Goal: Task Accomplishment & Management: Use online tool/utility

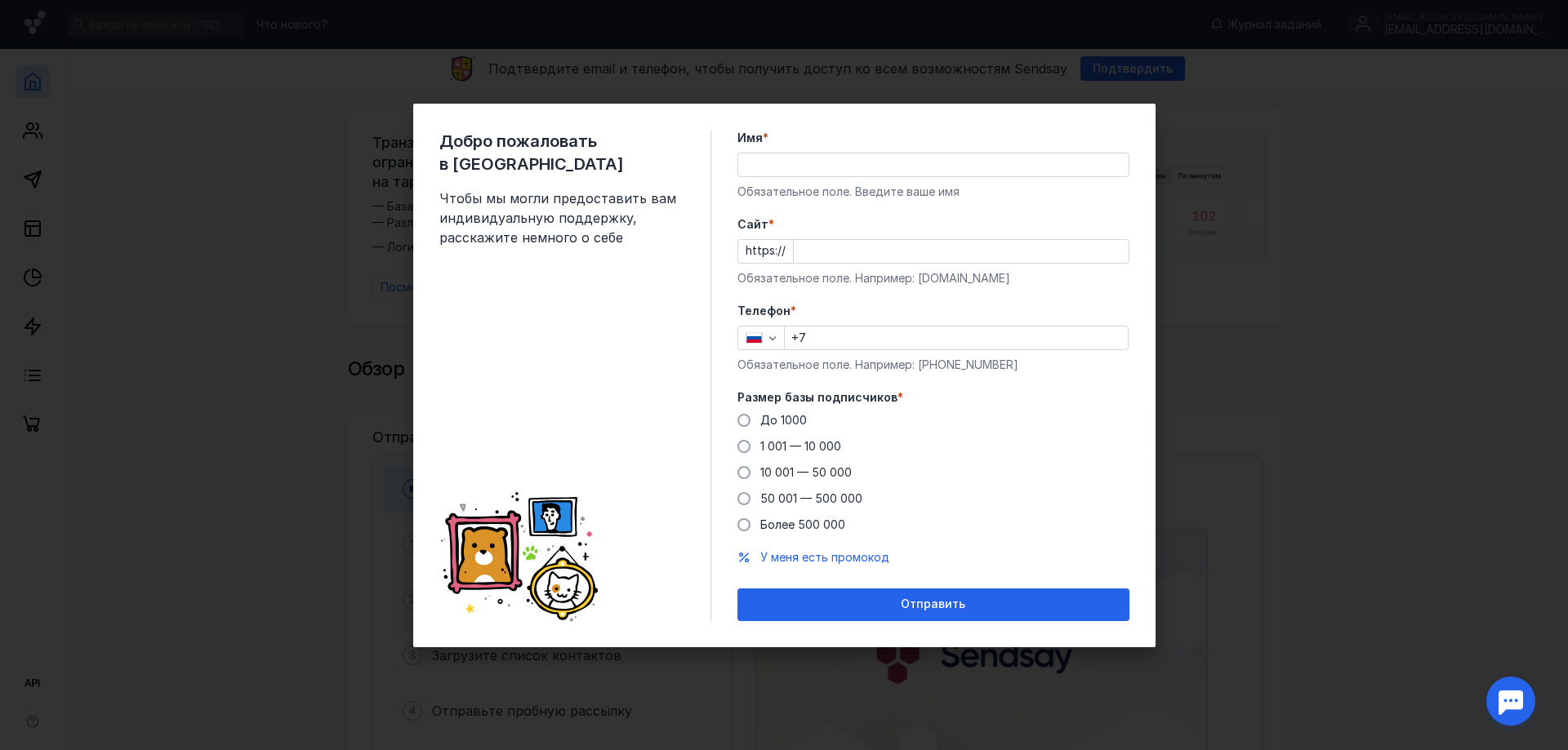
click at [860, 174] on input "Имя *" at bounding box center [934, 165] width 390 height 23
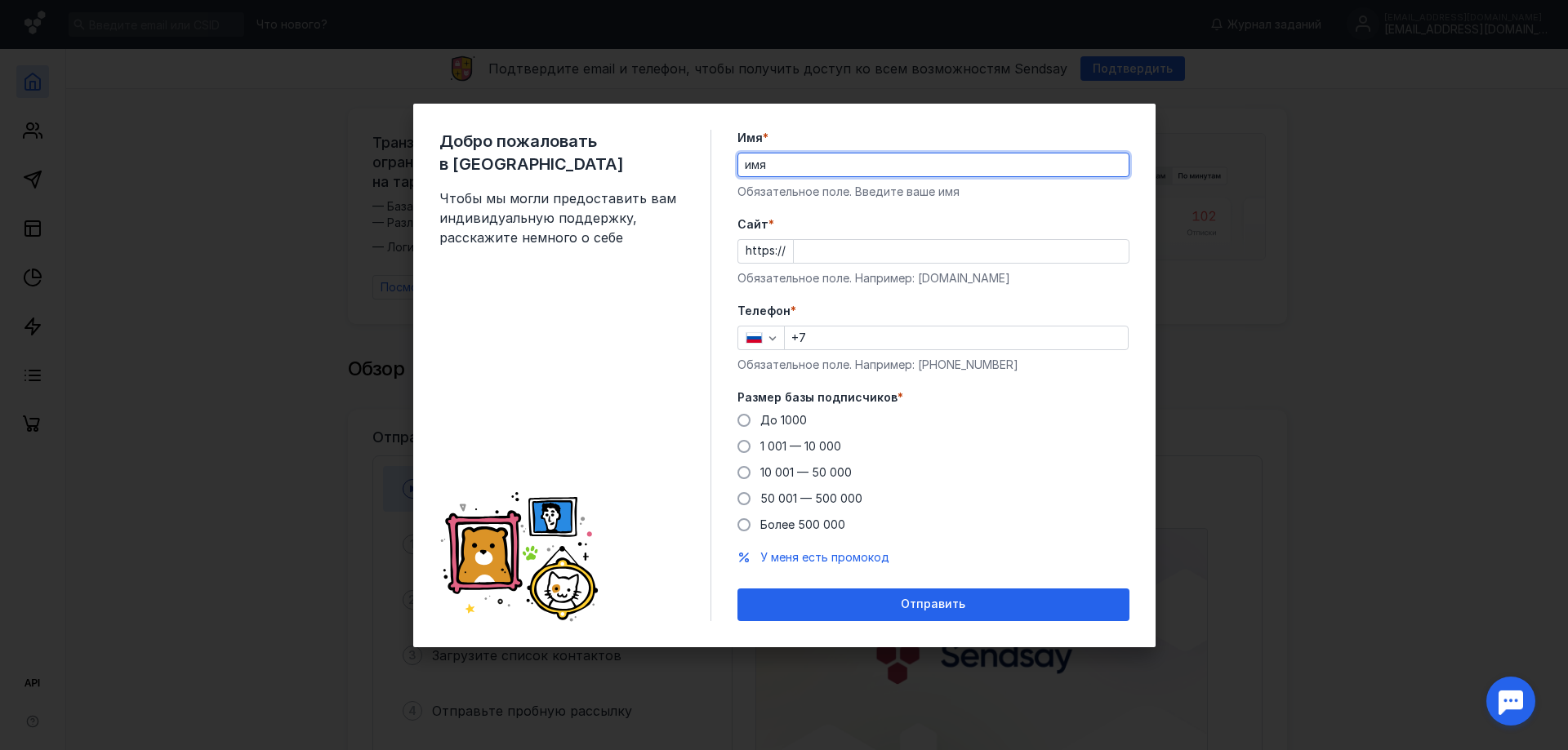
type input "имя"
click at [1104, 248] on input "Cайт *" at bounding box center [962, 251] width 335 height 23
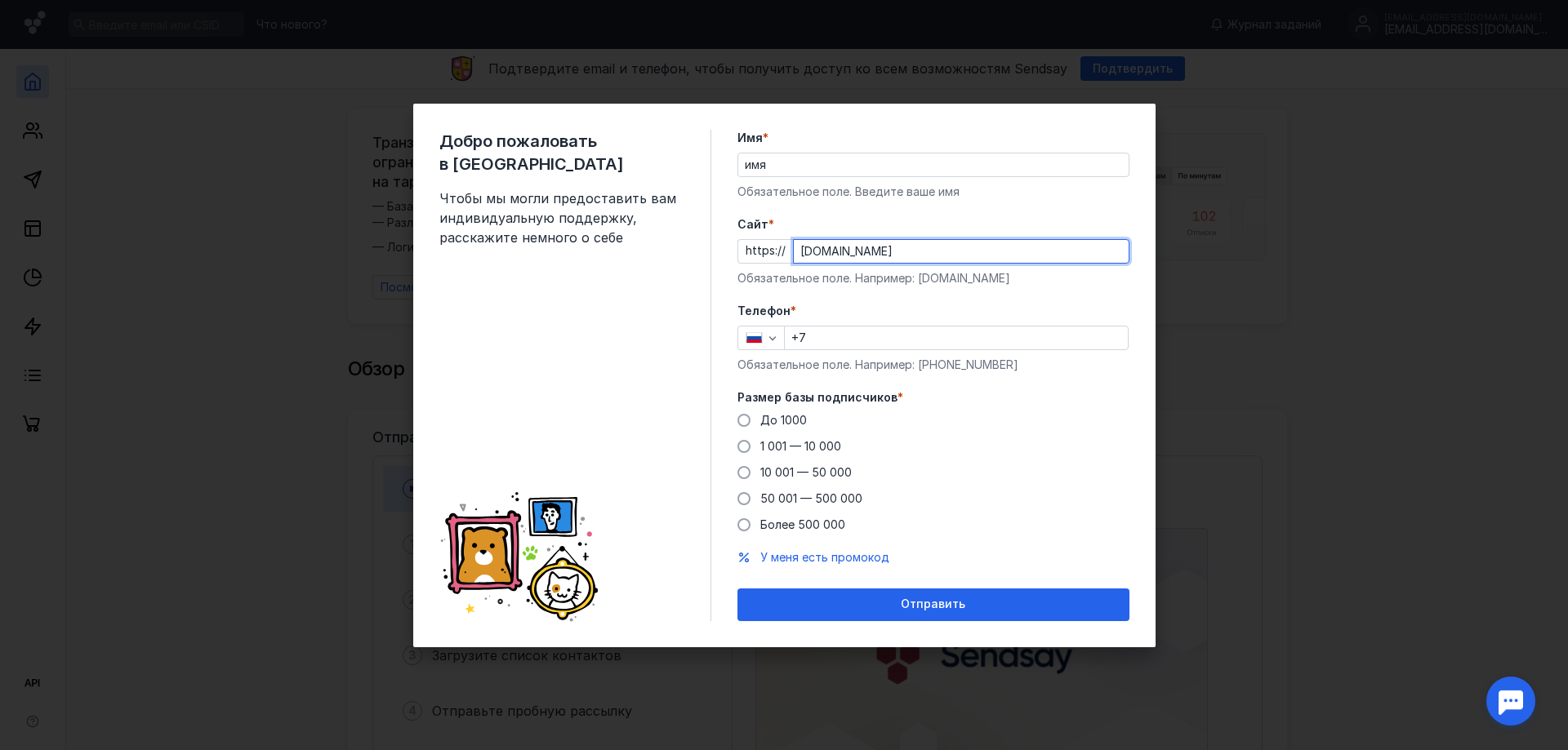
type input "[DOMAIN_NAME]"
click at [836, 337] on input "+7" at bounding box center [956, 338] width 343 height 23
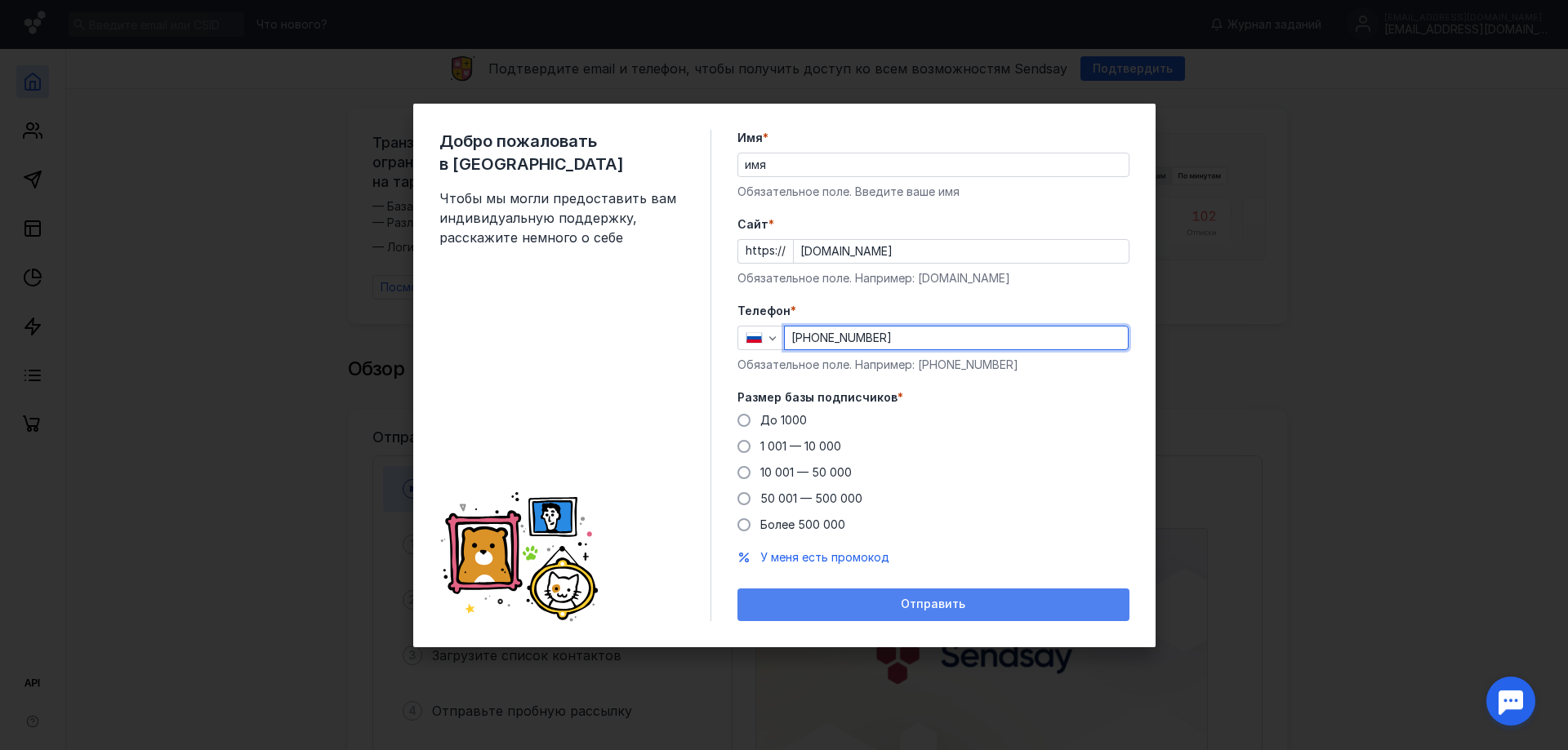
type input "[PHONE_NUMBER]"
click at [981, 611] on div "Отправить" at bounding box center [934, 605] width 392 height 33
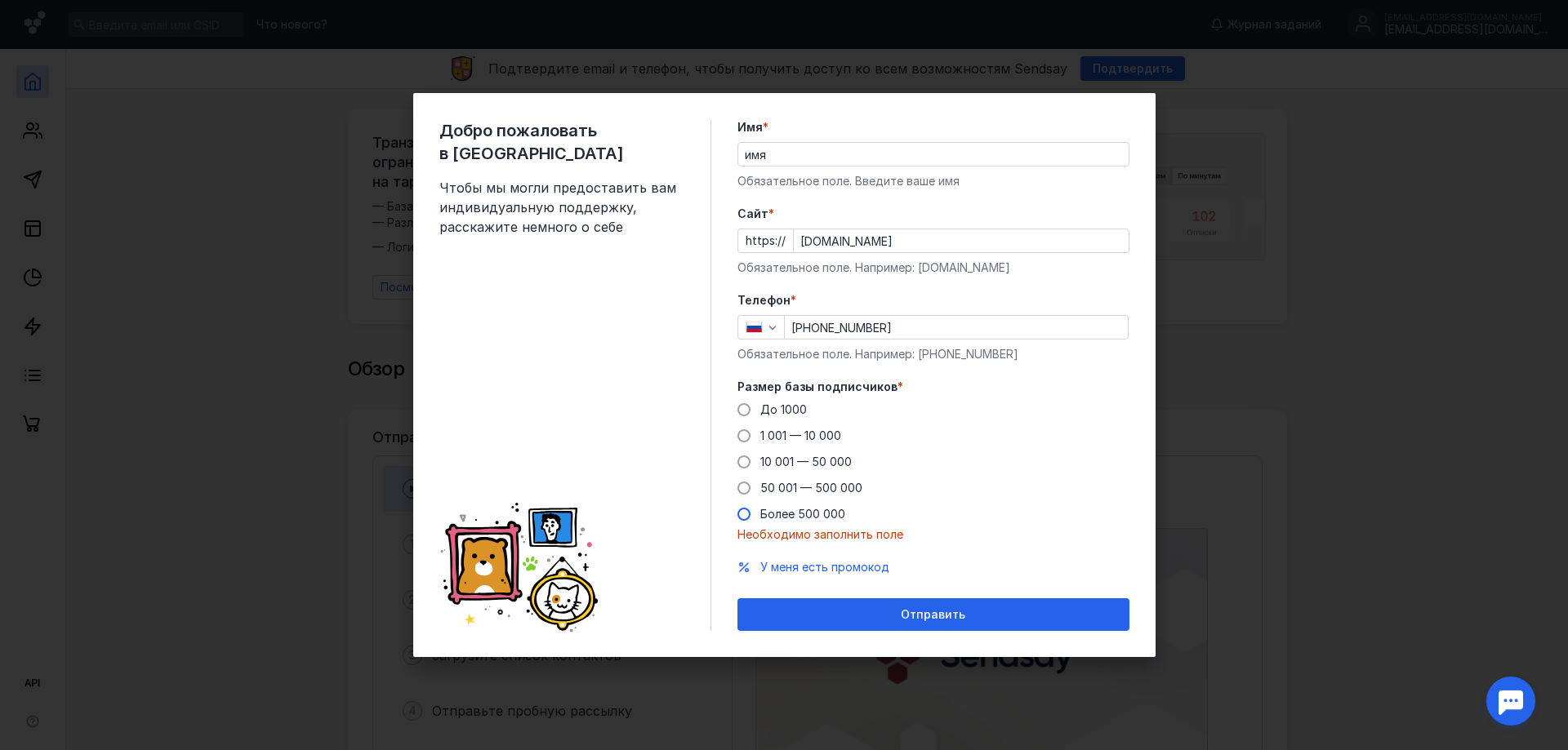
click at [773, 518] on span "Более 500 000" at bounding box center [802, 513] width 85 height 14
click at [0, 0] on input "Более 500 000" at bounding box center [0, 0] width 0 height 0
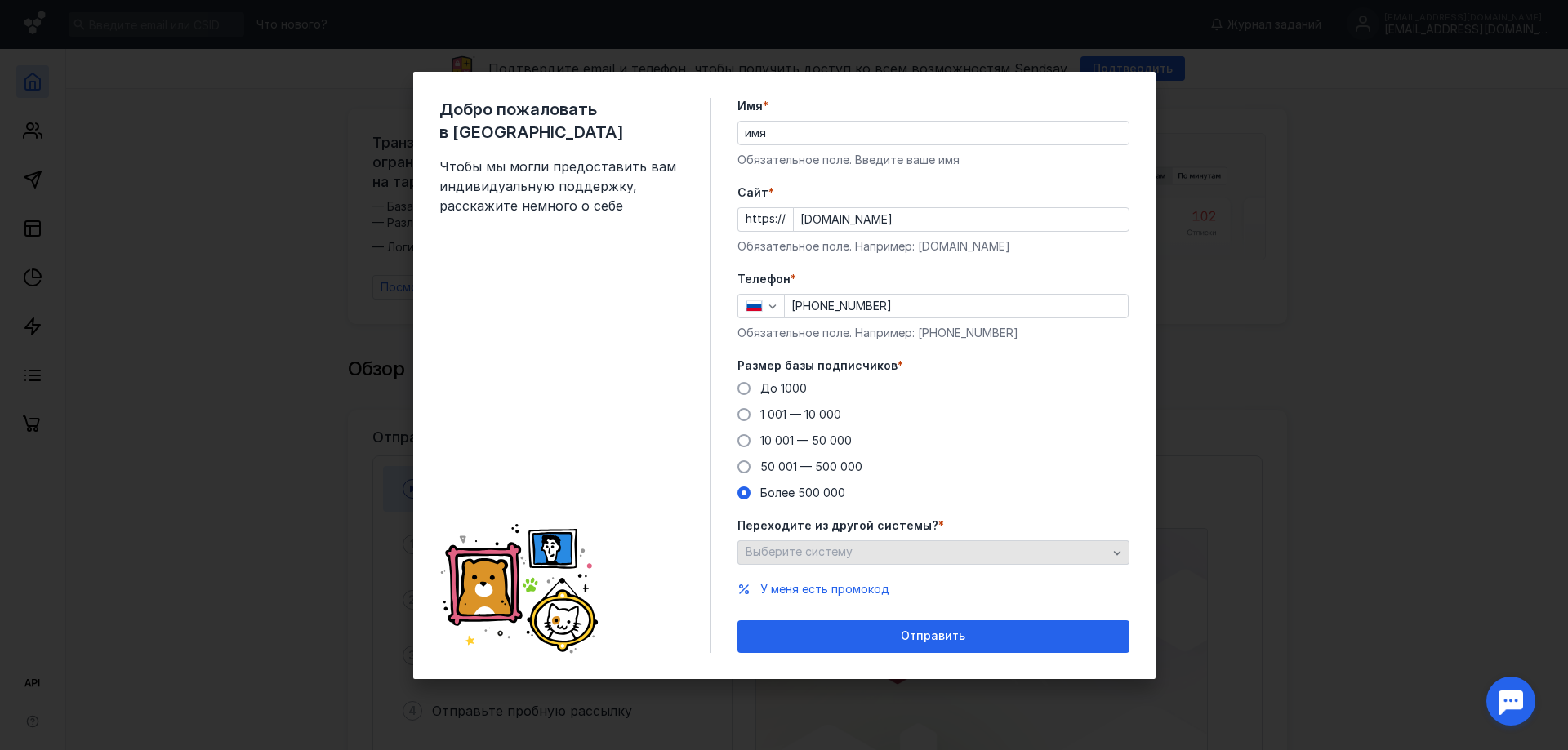
click at [842, 542] on div "Выберите систему" at bounding box center [934, 553] width 392 height 25
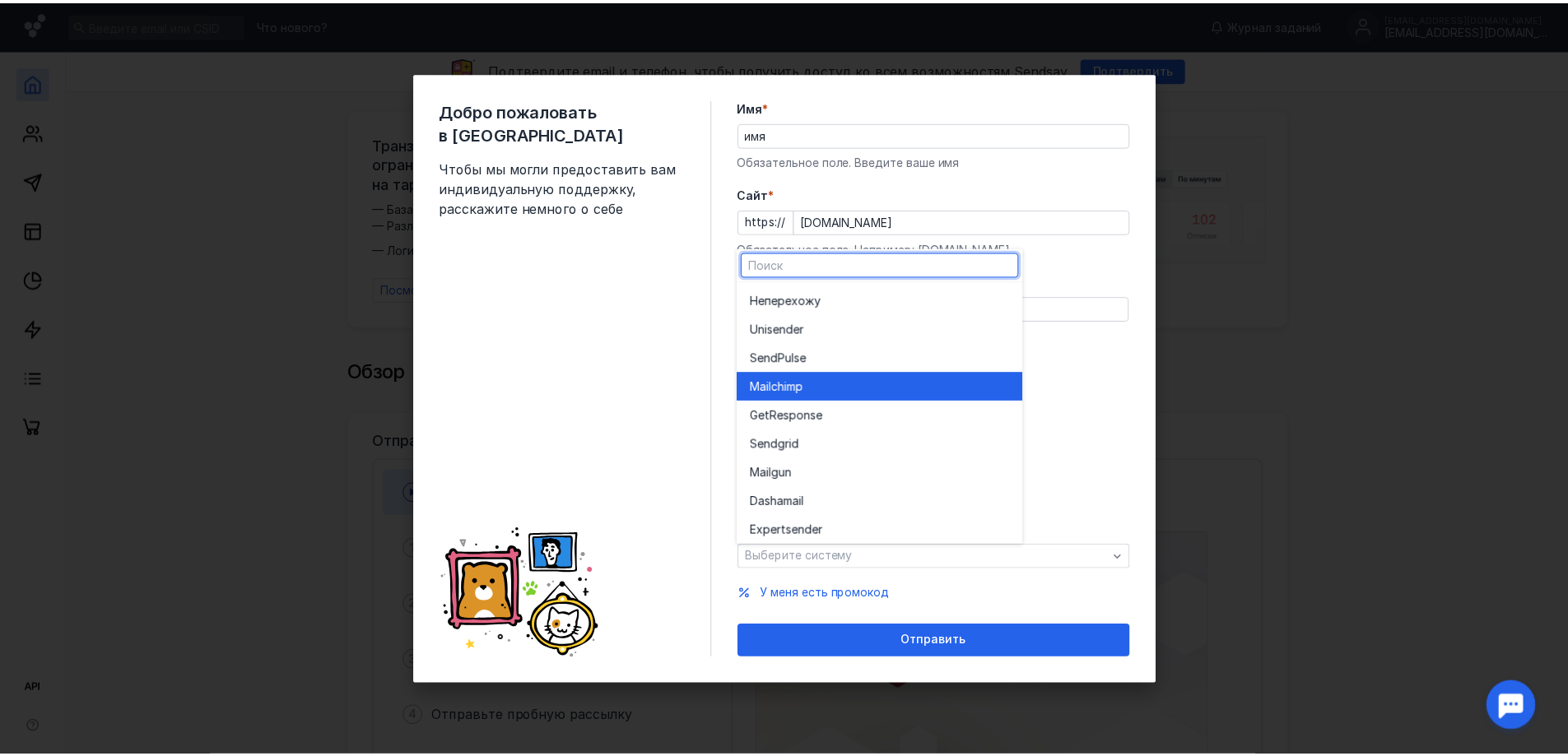
scroll to position [90, 0]
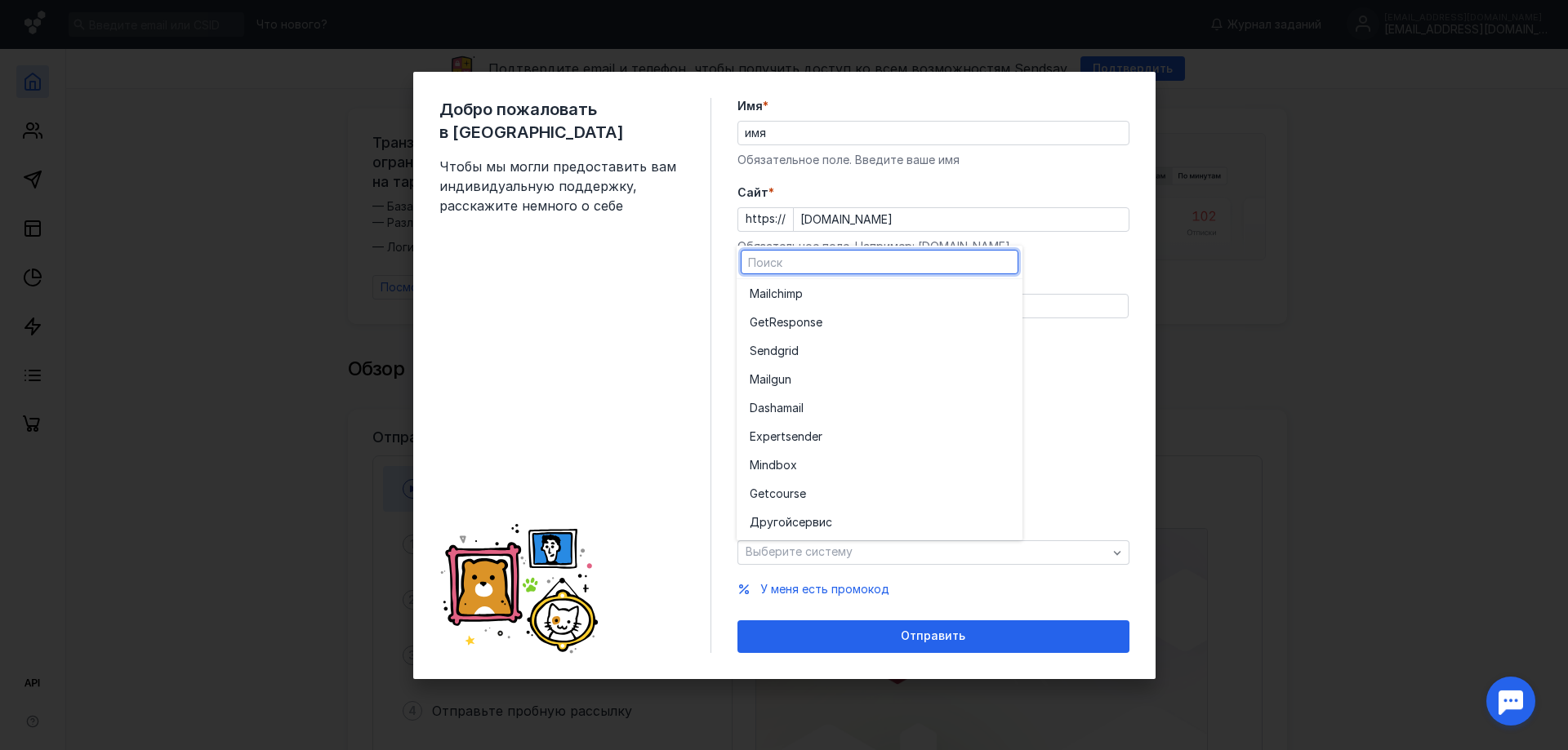
click at [1076, 453] on div "До [DATE] 1 001 — 10 000 10 001 — 50 000 50 001 — 500 000 Более 500 000" at bounding box center [934, 440] width 392 height 121
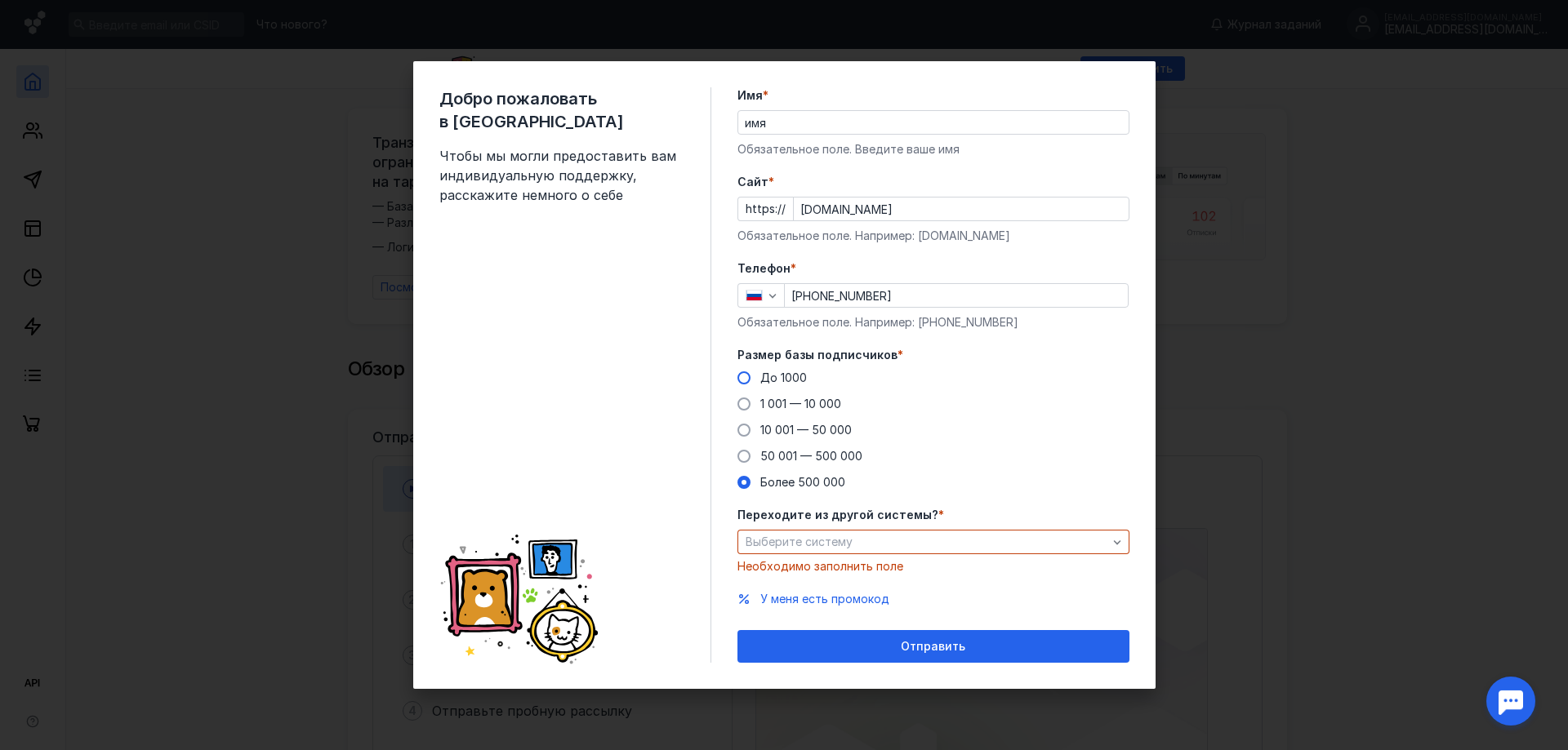
click at [775, 382] on span "До 1000" at bounding box center [783, 377] width 47 height 14
click at [0, 0] on input "До 1000" at bounding box center [0, 0] width 0 height 0
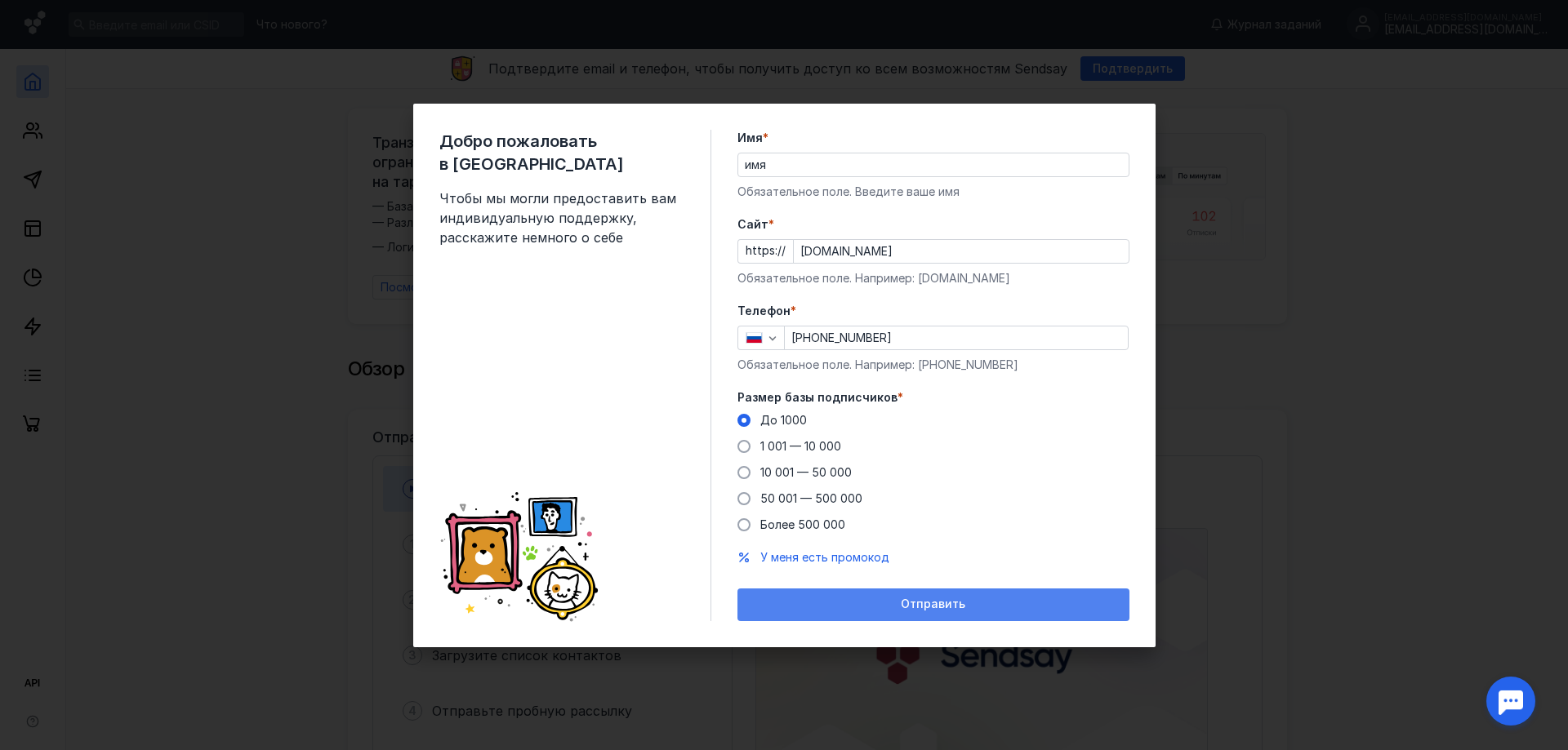
click at [876, 594] on div "Отправить" at bounding box center [934, 605] width 392 height 33
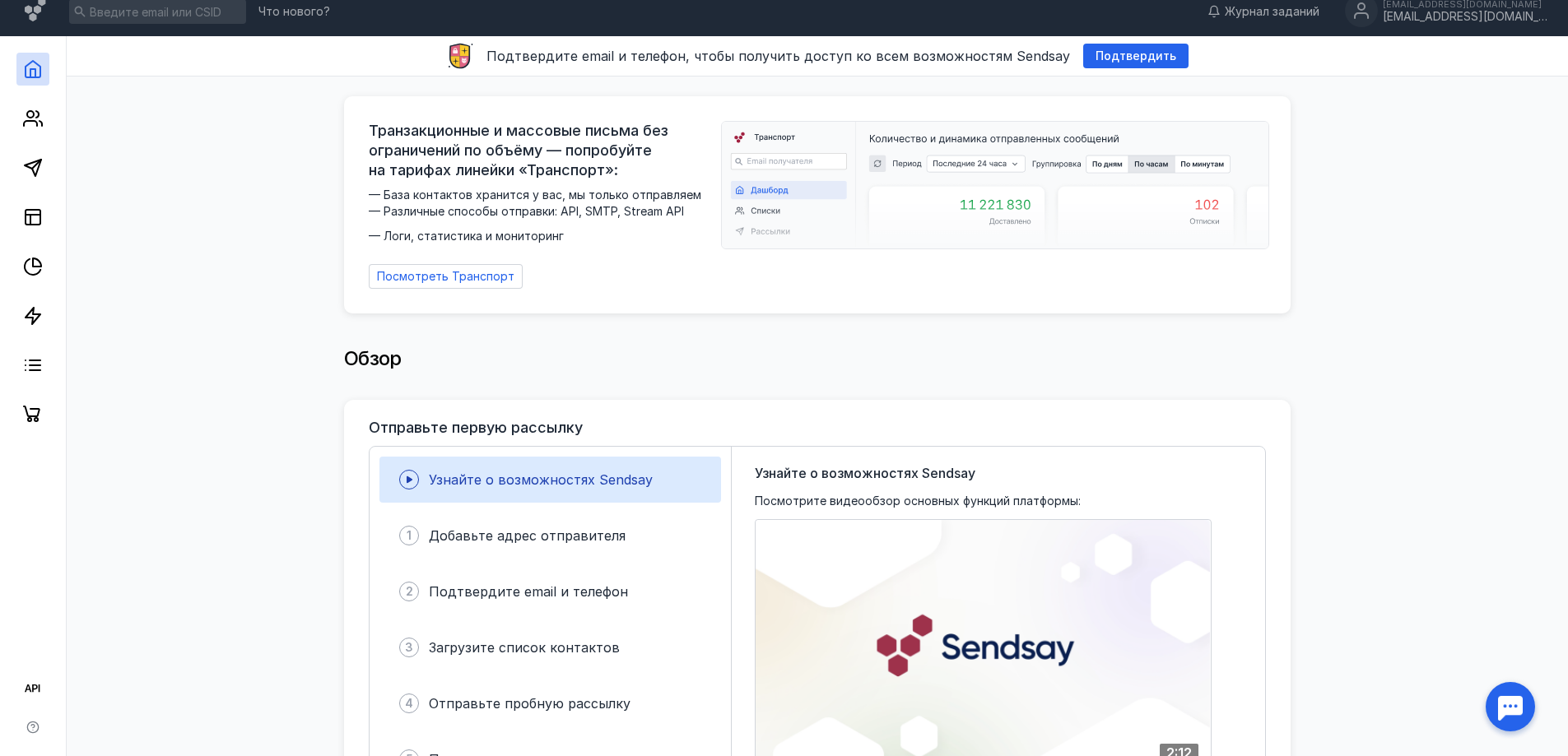
scroll to position [0, 0]
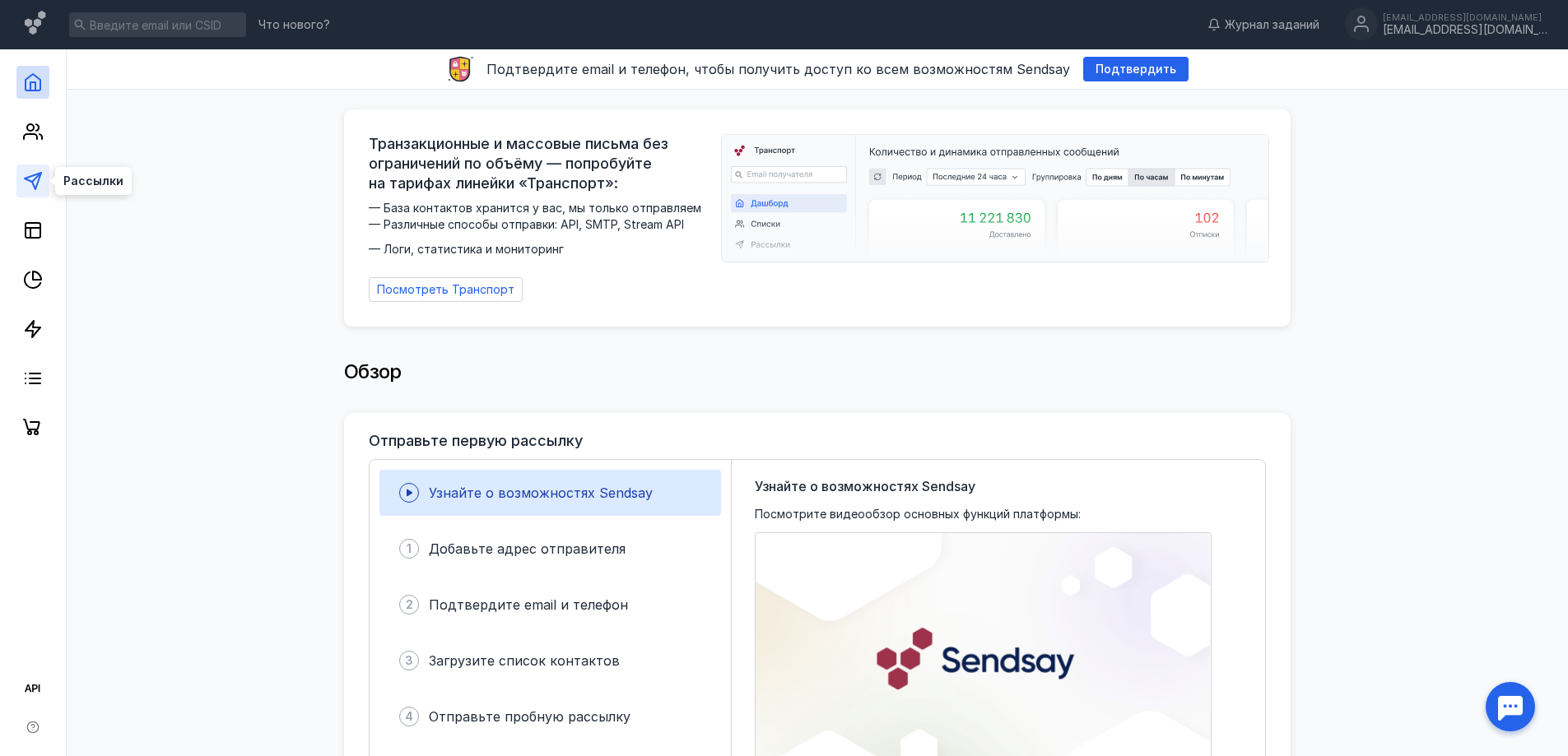
click at [36, 176] on icon at bounding box center [33, 181] width 20 height 20
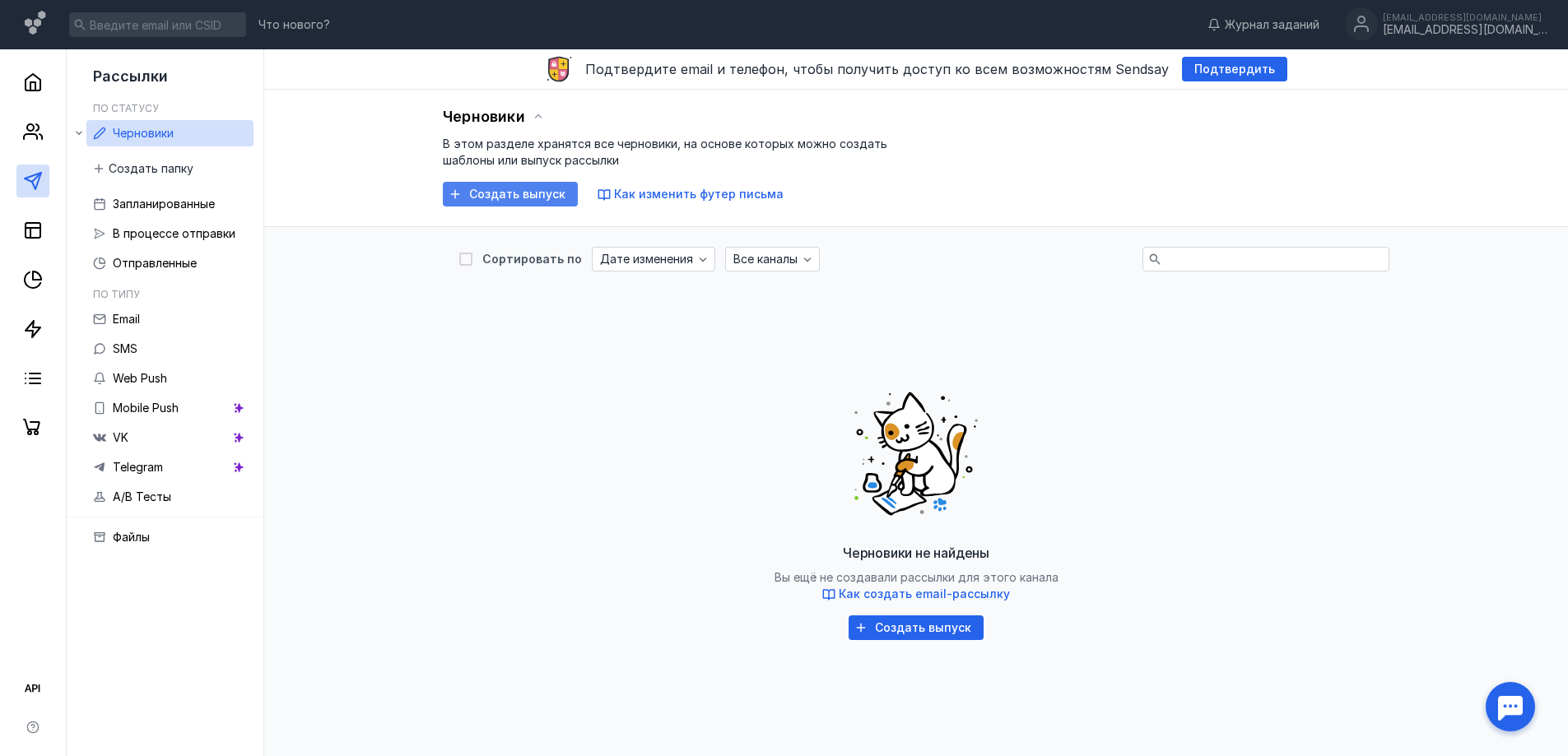
click at [524, 191] on span "Создать выпуск" at bounding box center [518, 195] width 96 height 14
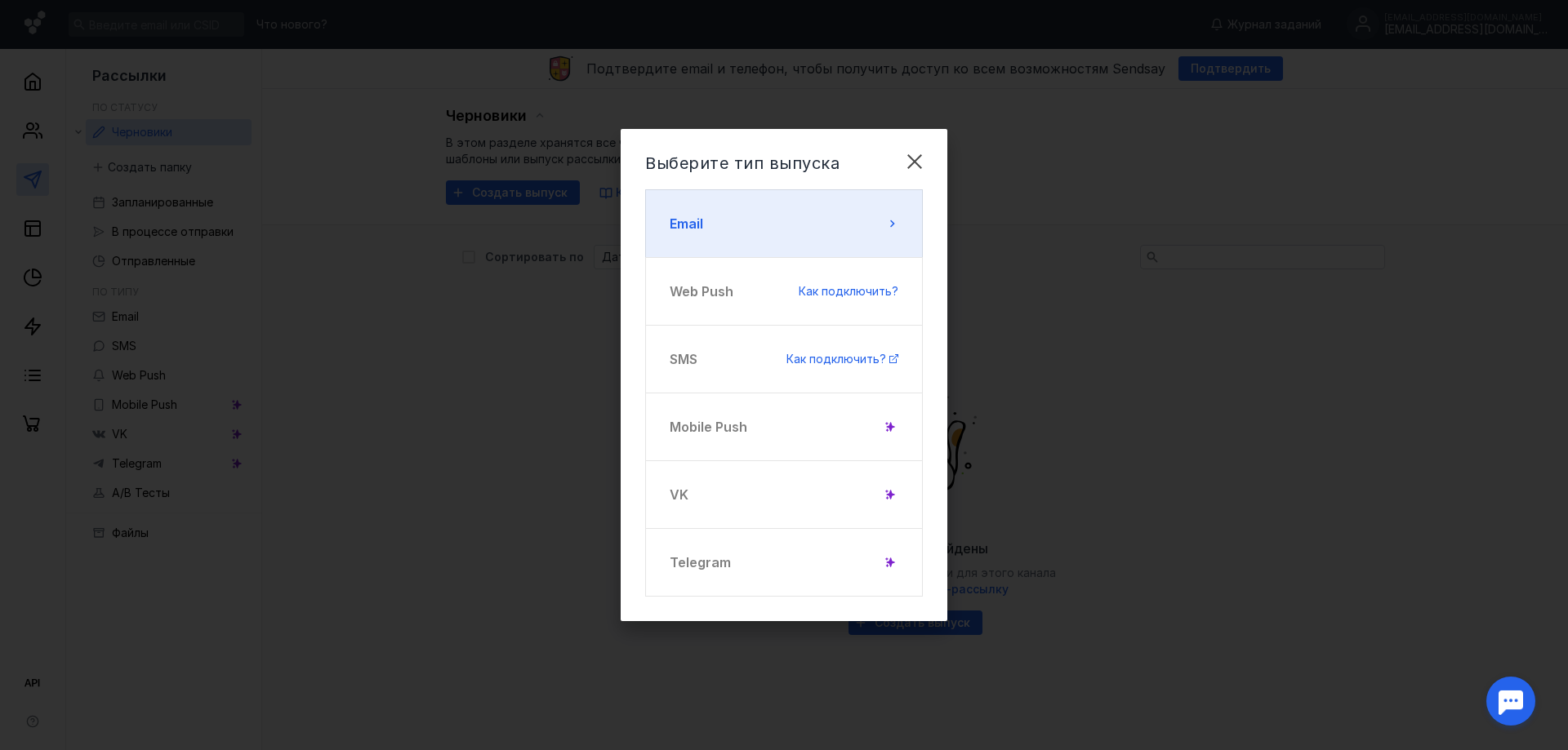
click at [703, 212] on button "Email" at bounding box center [784, 223] width 278 height 68
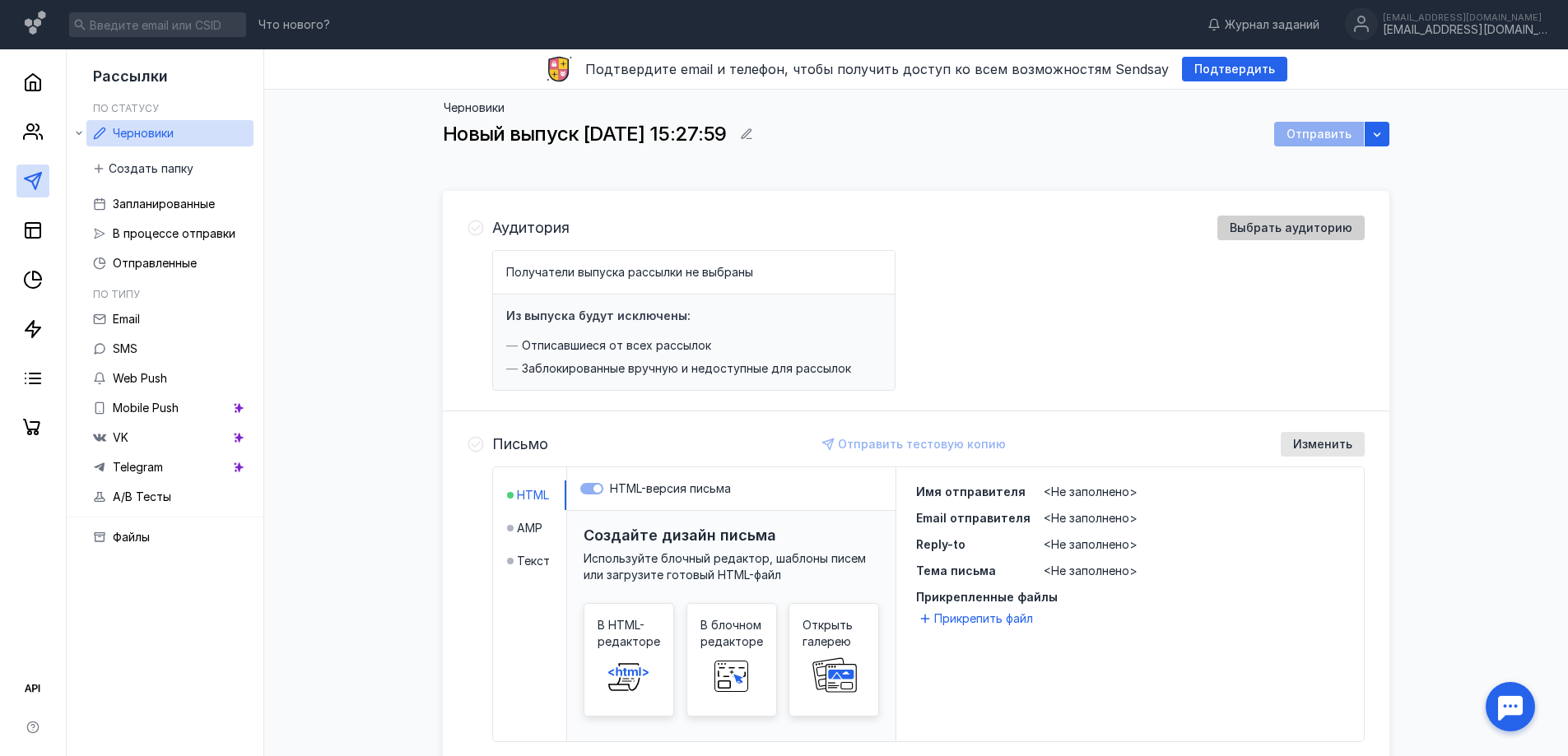
click at [1313, 234] on span "Выбрать аудиторию" at bounding box center [1291, 228] width 123 height 14
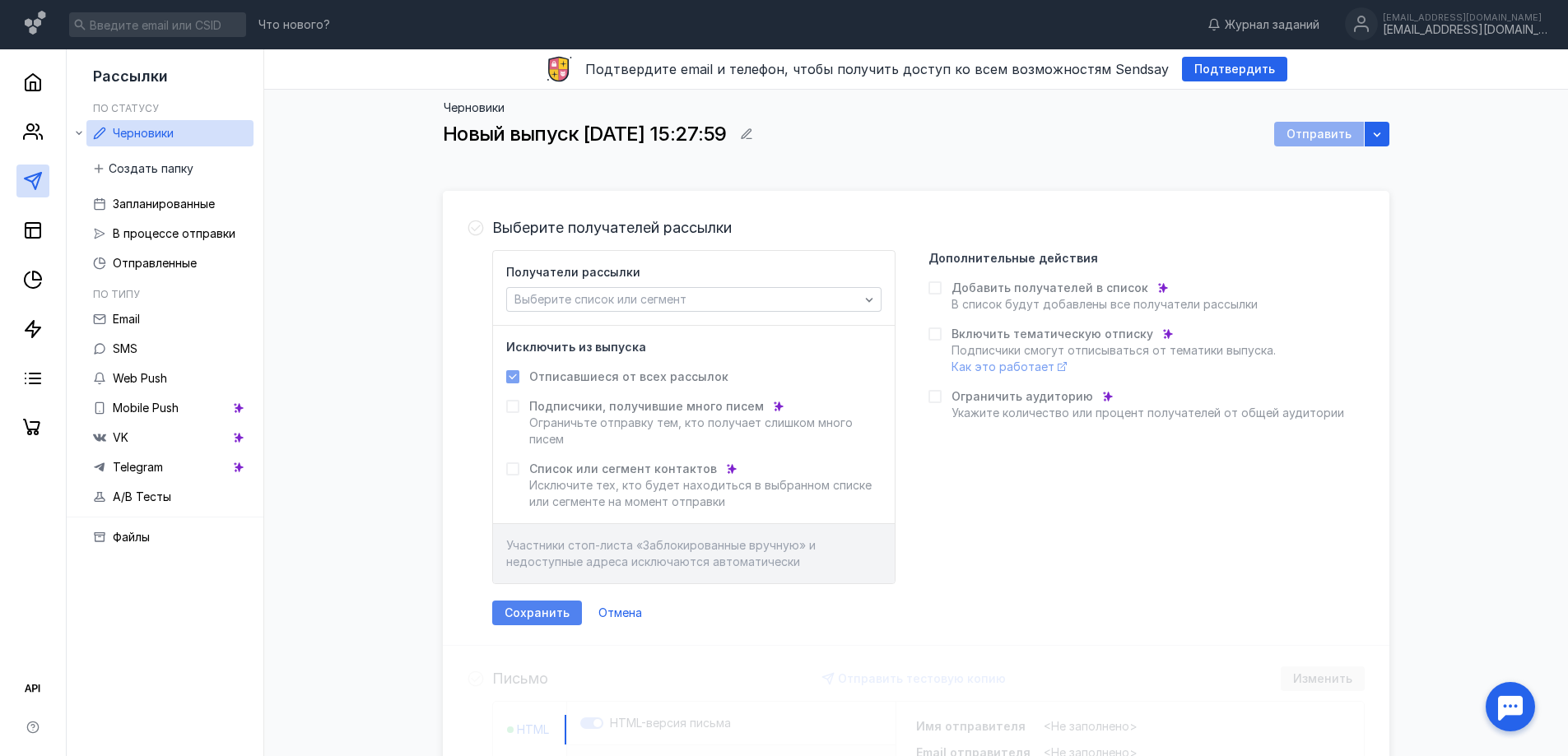
click at [530, 609] on span "Сохранить" at bounding box center [537, 614] width 65 height 14
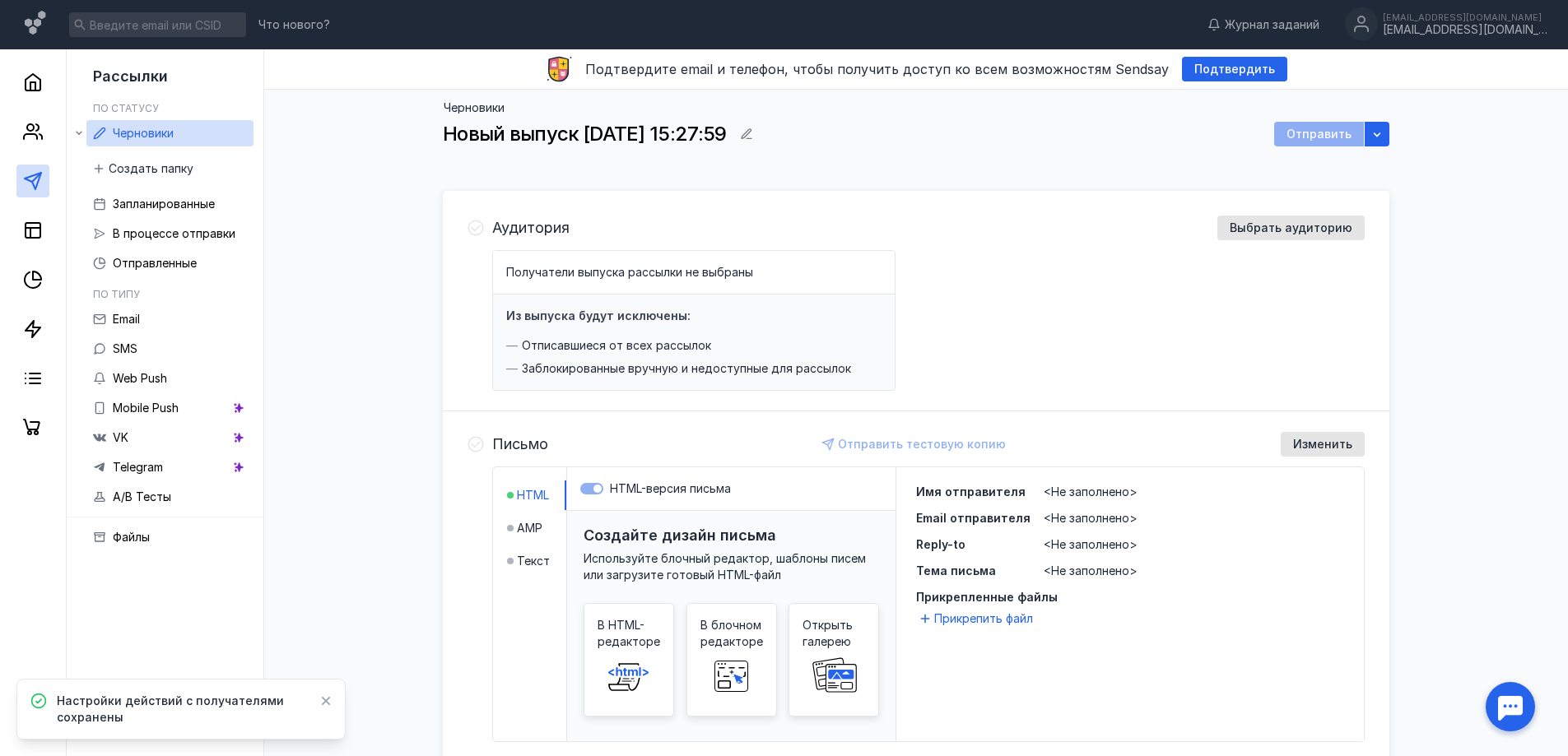
click at [1295, 214] on div "Аудитория Выбрать аудиторию Получатели выпуска рассылки не выбраны Из выпуска б…" at bounding box center [916, 303] width 947 height 216
click at [1287, 234] on span "Выбрать аудиторию" at bounding box center [1291, 228] width 123 height 14
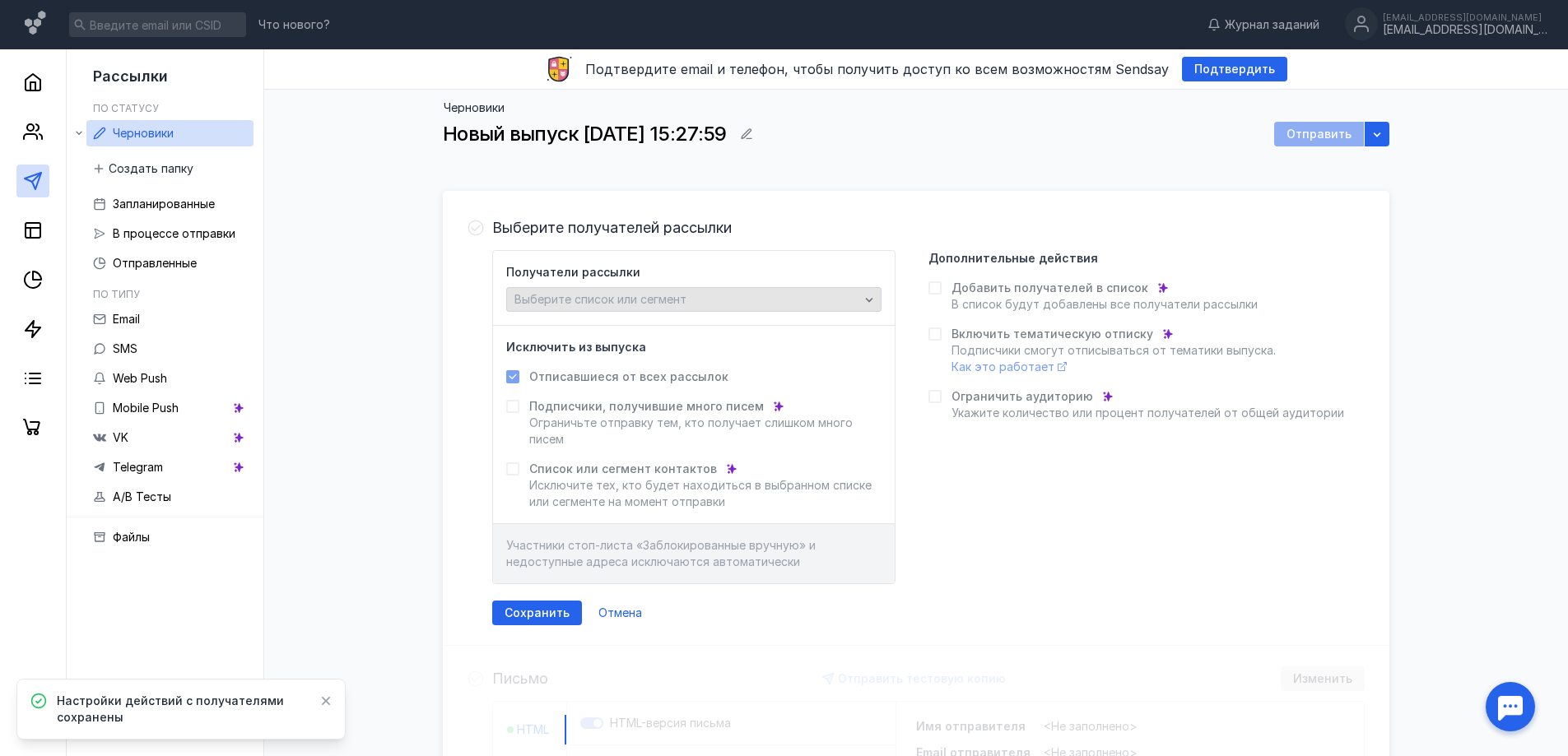
click at [561, 306] on span "Выберите список или сегмент" at bounding box center [601, 300] width 172 height 14
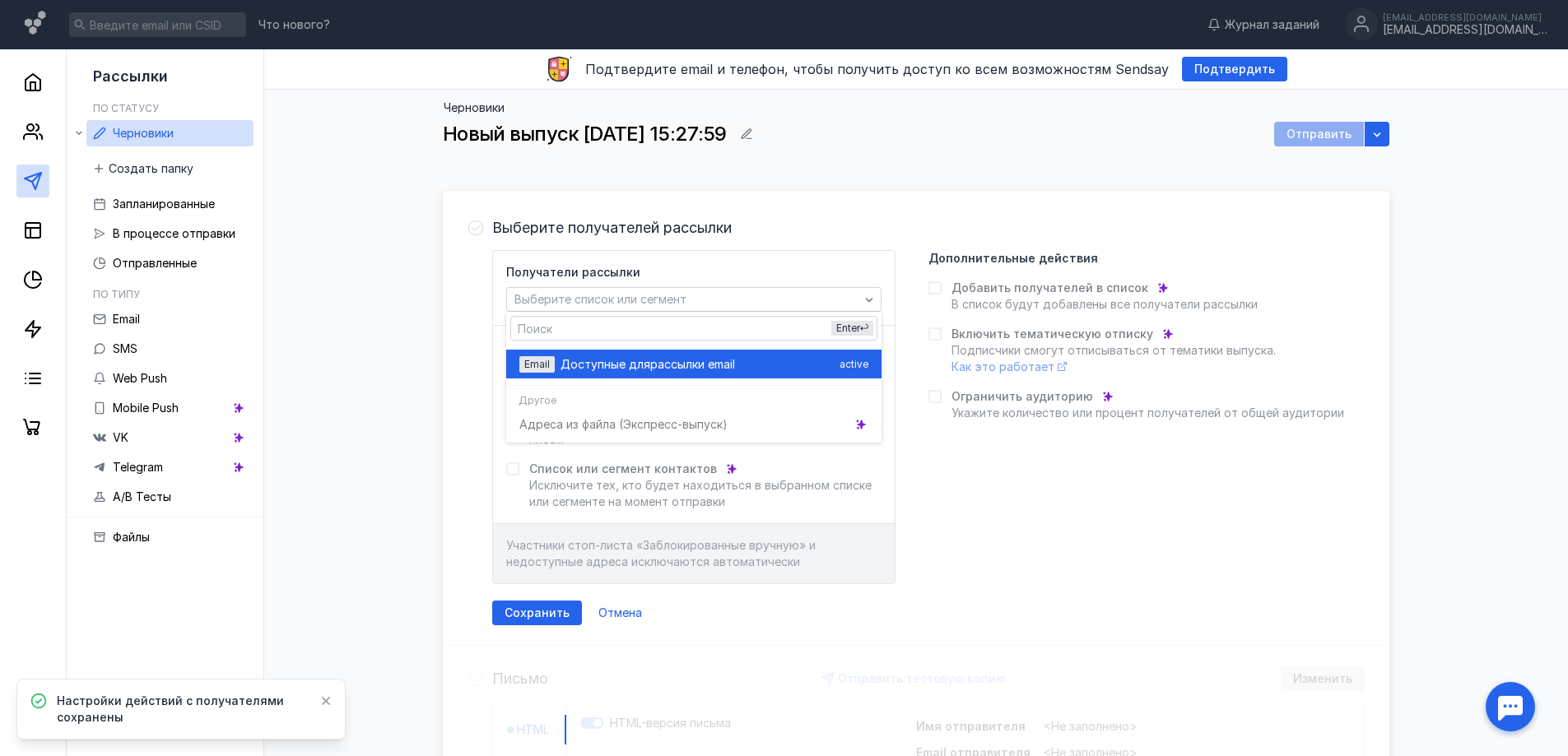
click at [602, 360] on span "Доступные для" at bounding box center [605, 364] width 89 height 17
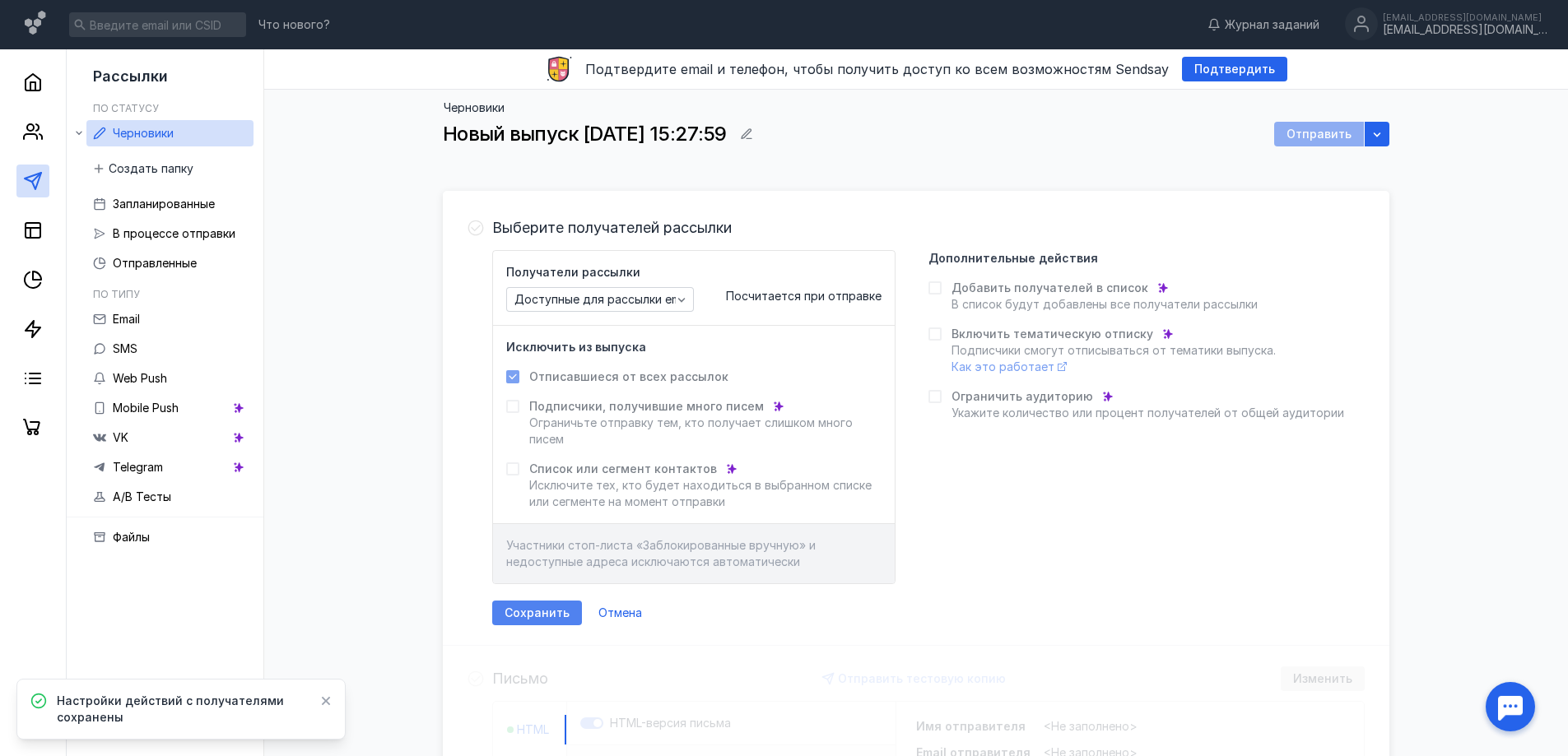
click at [557, 602] on div "Сохранить" at bounding box center [537, 614] width 89 height 25
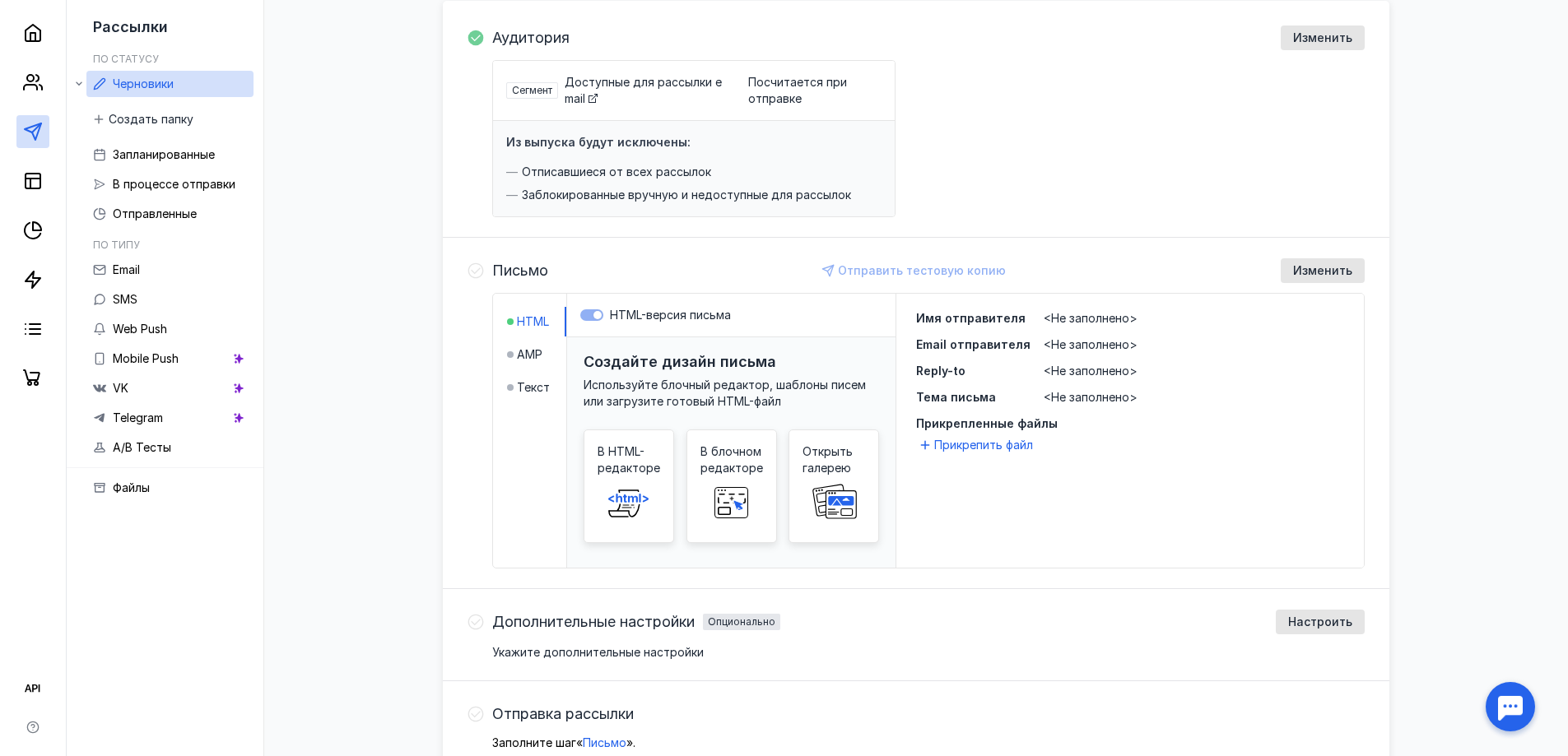
scroll to position [198, 0]
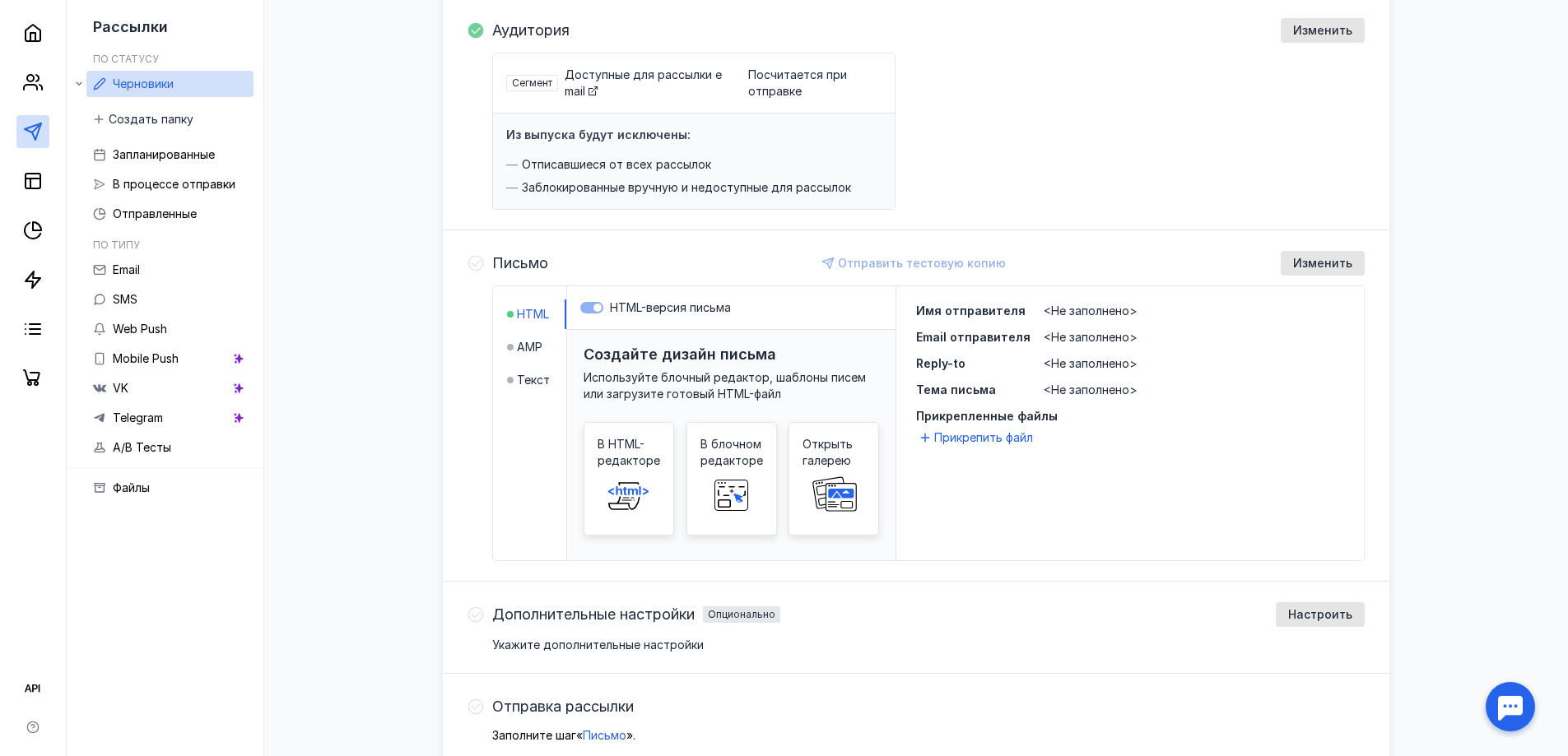
drag, startPoint x: 668, startPoint y: 503, endPoint x: 711, endPoint y: 375, distance: 135.0
click at [711, 375] on div "Создайте дизайн письма Используйте блочный редактор, шаблоны писем или загрузит…" at bounding box center [731, 467] width 329 height 274
click at [765, 468] on div "В блочном редакторе" at bounding box center [731, 479] width 90 height 113
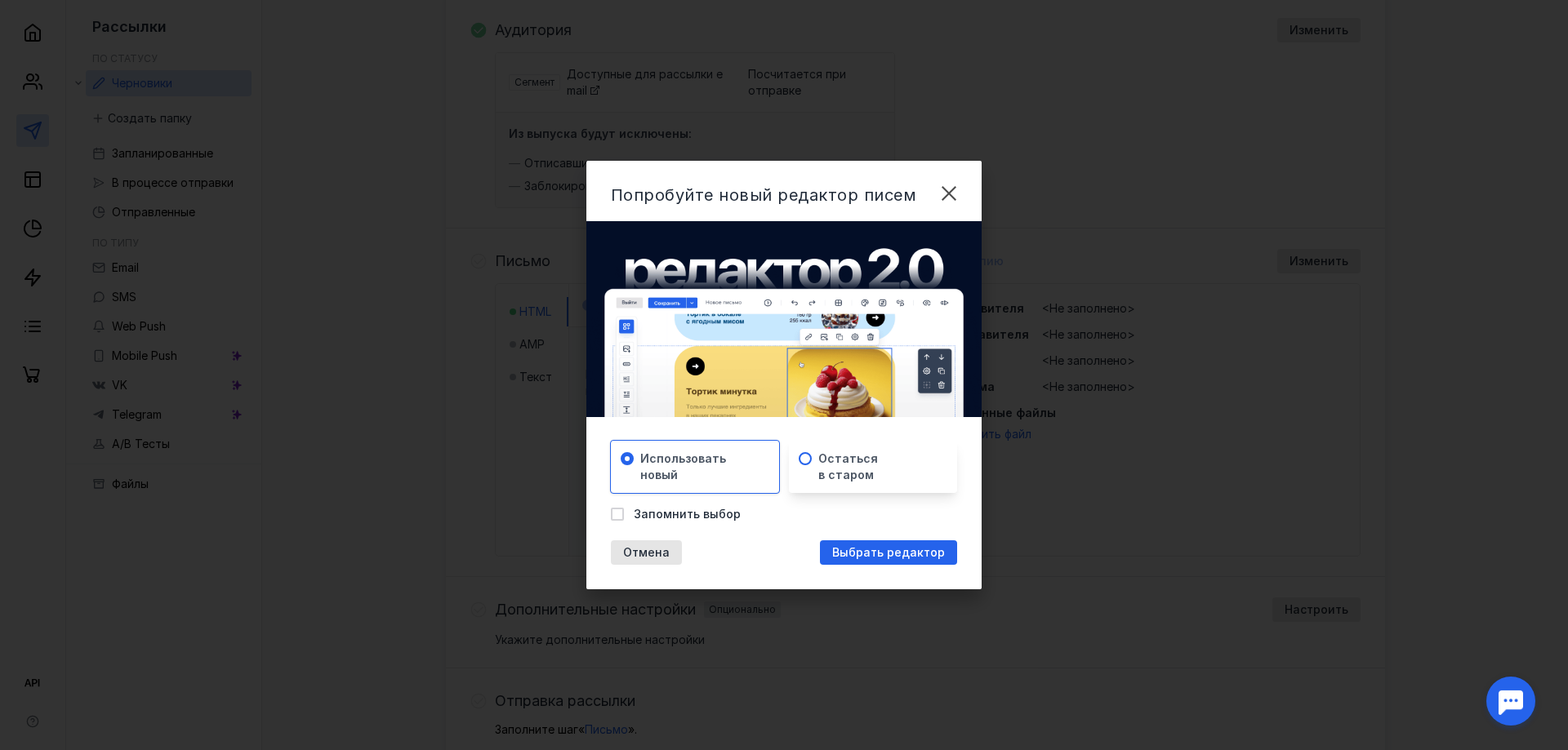
click at [856, 476] on span "Остаться в старом" at bounding box center [848, 467] width 60 height 33
click at [749, 474] on div "Использовать новый" at bounding box center [701, 467] width 122 height 33
click at [841, 547] on span "Выбрать редактор" at bounding box center [888, 553] width 113 height 14
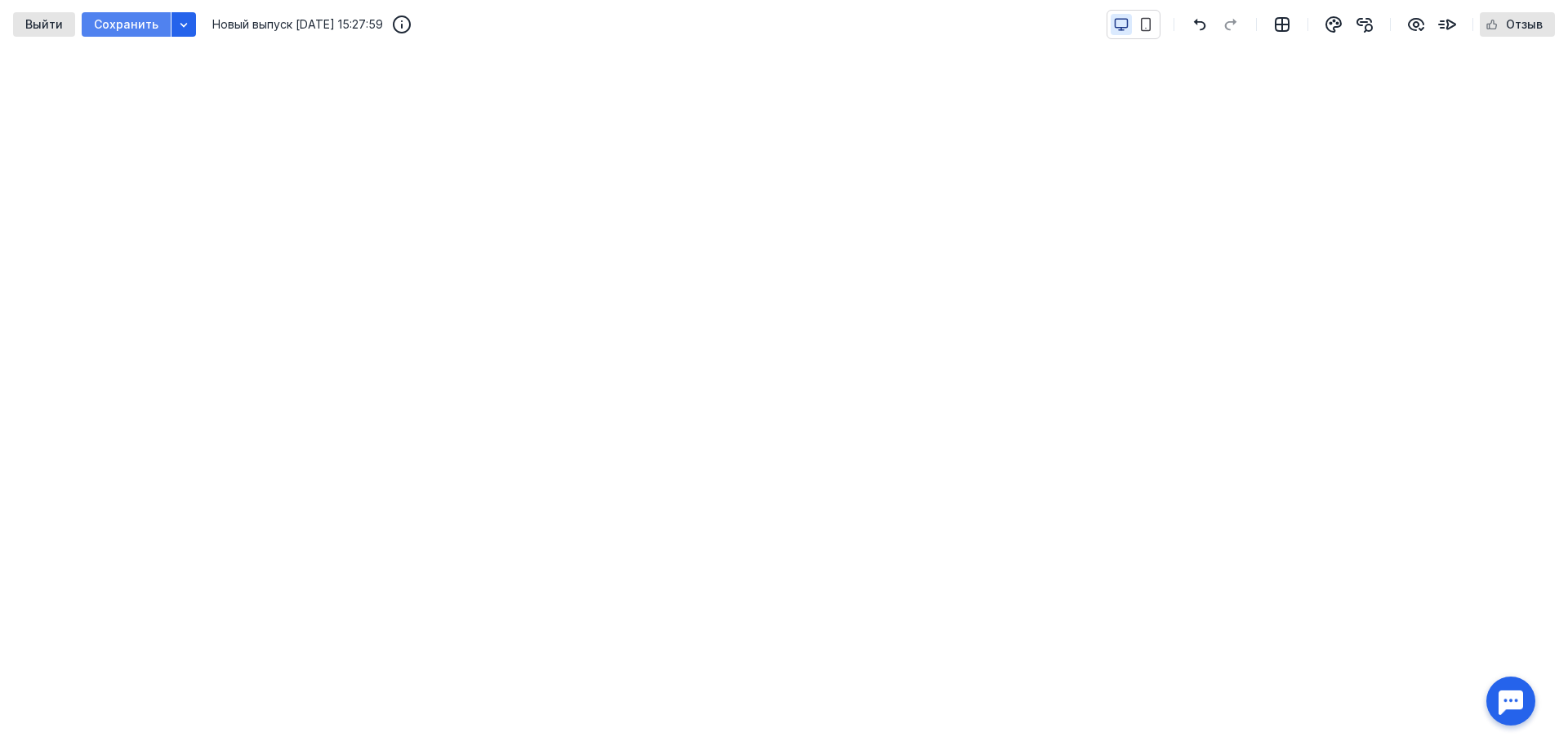
click at [124, 29] on span "Сохранить" at bounding box center [126, 25] width 65 height 14
click at [63, 28] on div "Выйти" at bounding box center [44, 25] width 54 height 14
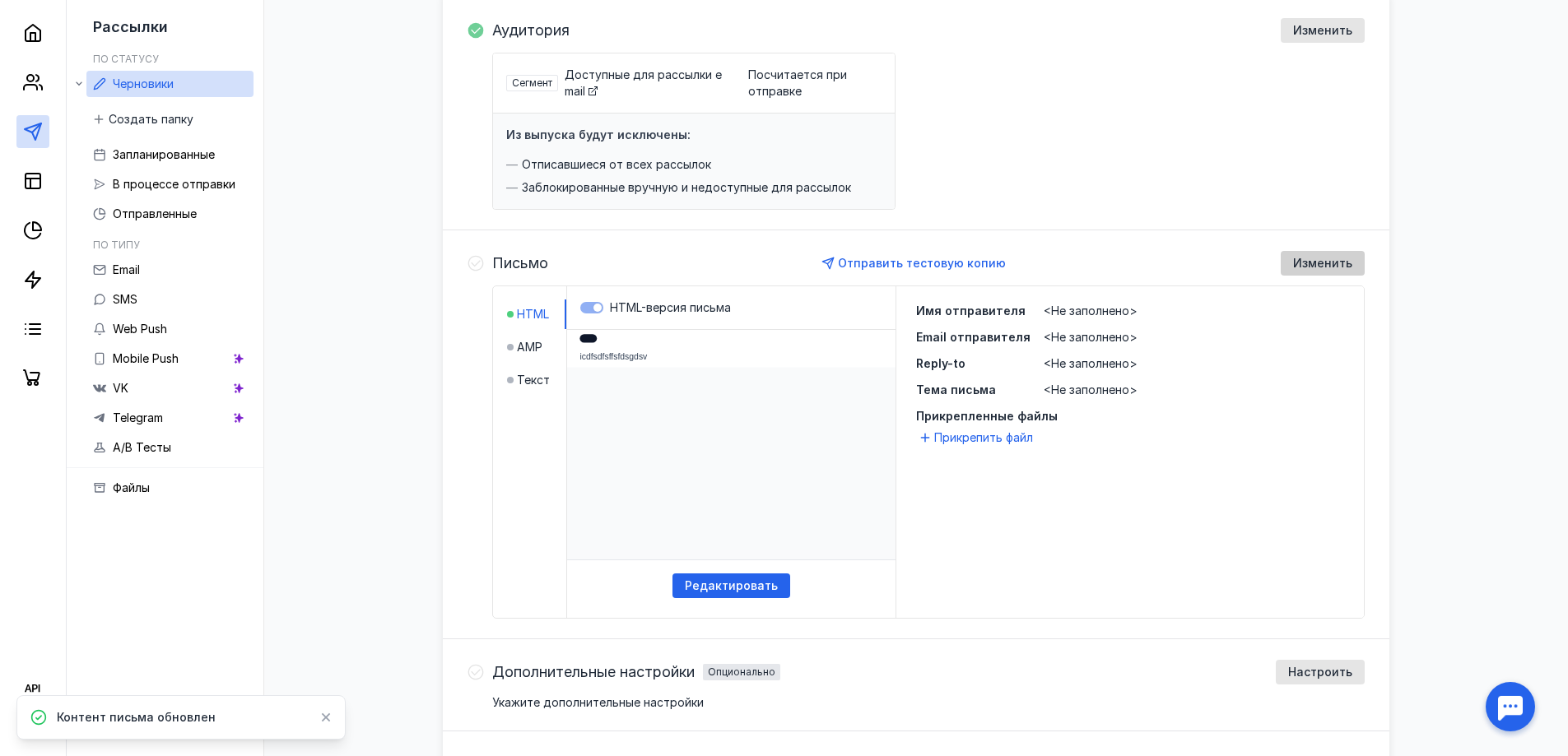
click at [1329, 267] on span "Изменить" at bounding box center [1323, 263] width 60 height 14
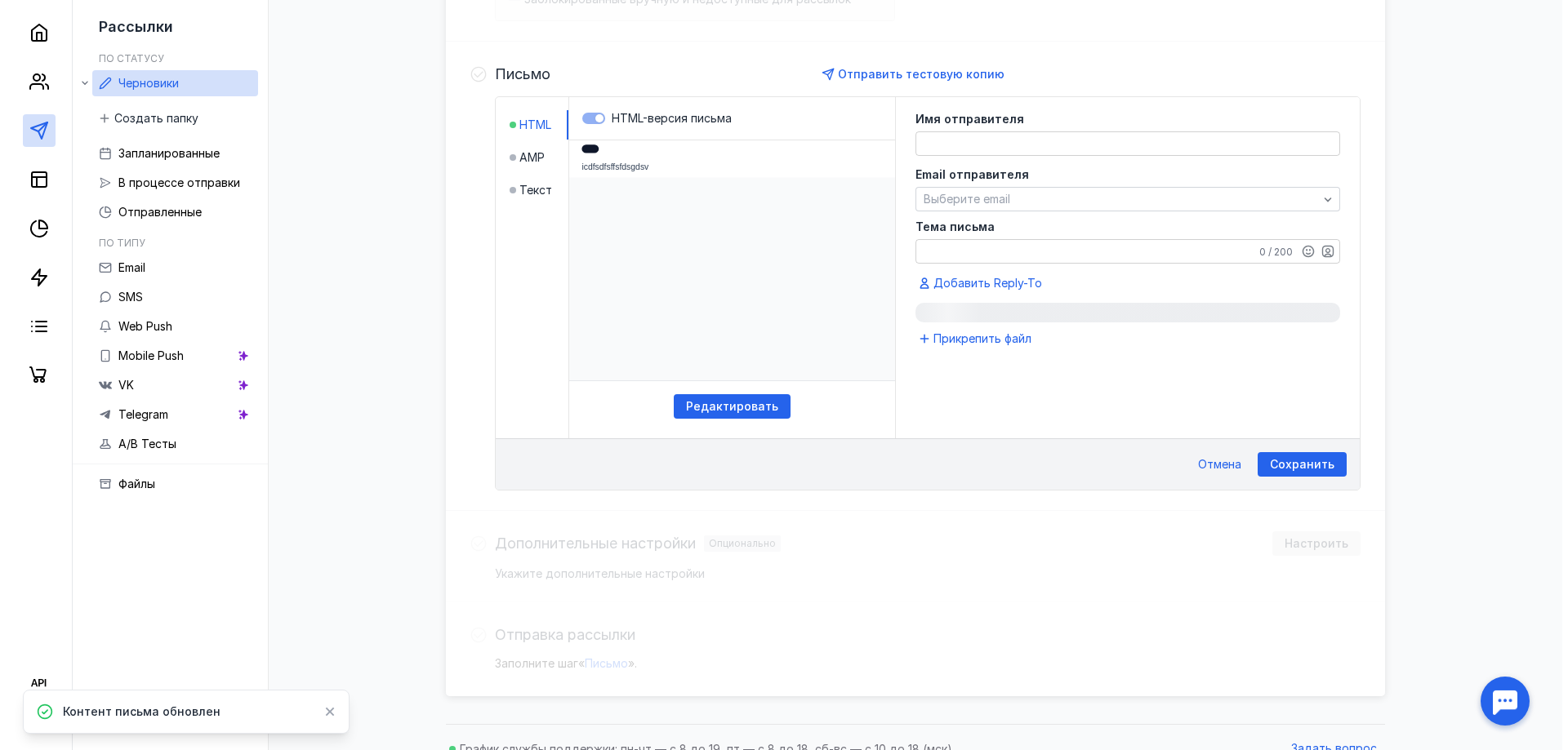
scroll to position [406, 0]
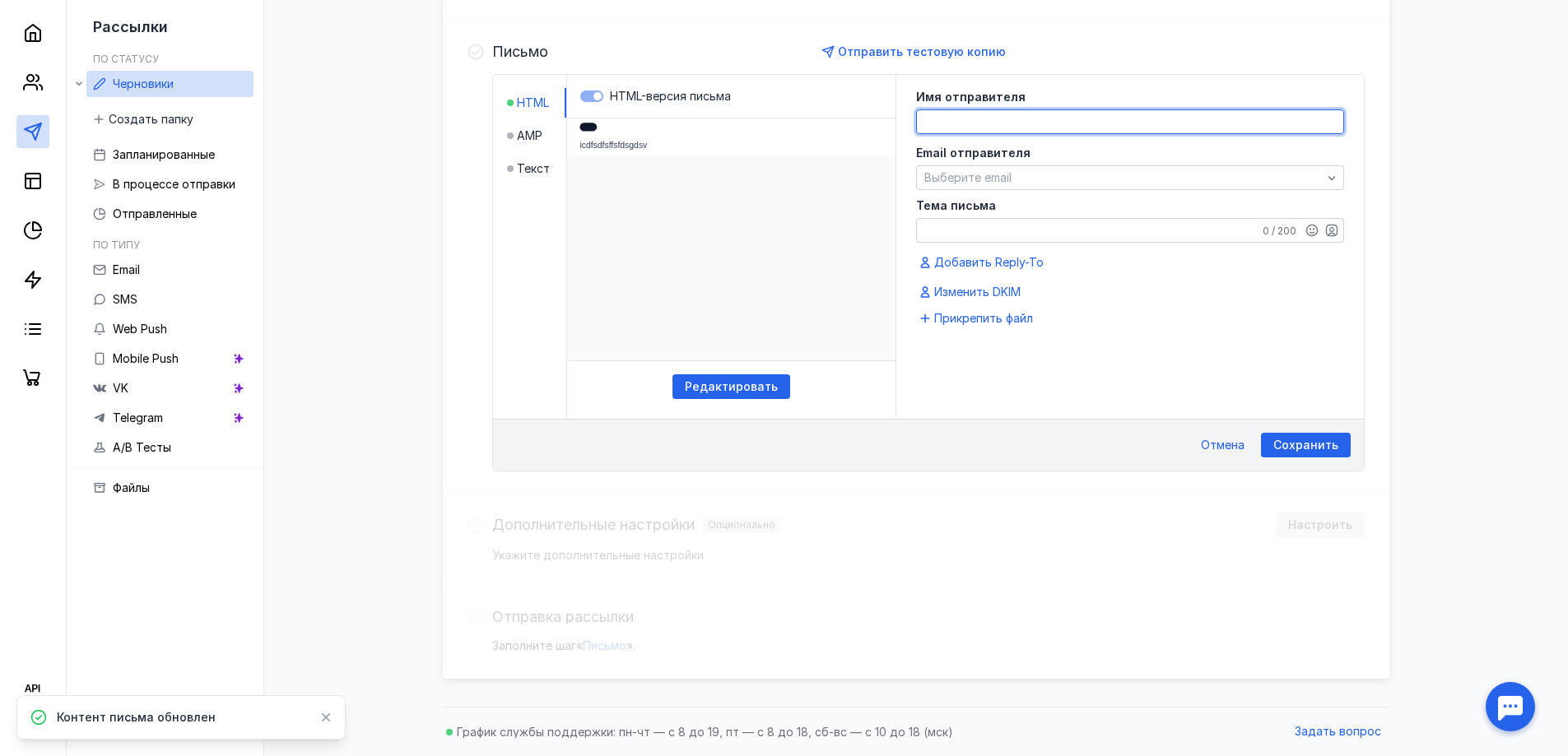
click at [1090, 123] on textarea at bounding box center [1130, 122] width 427 height 23
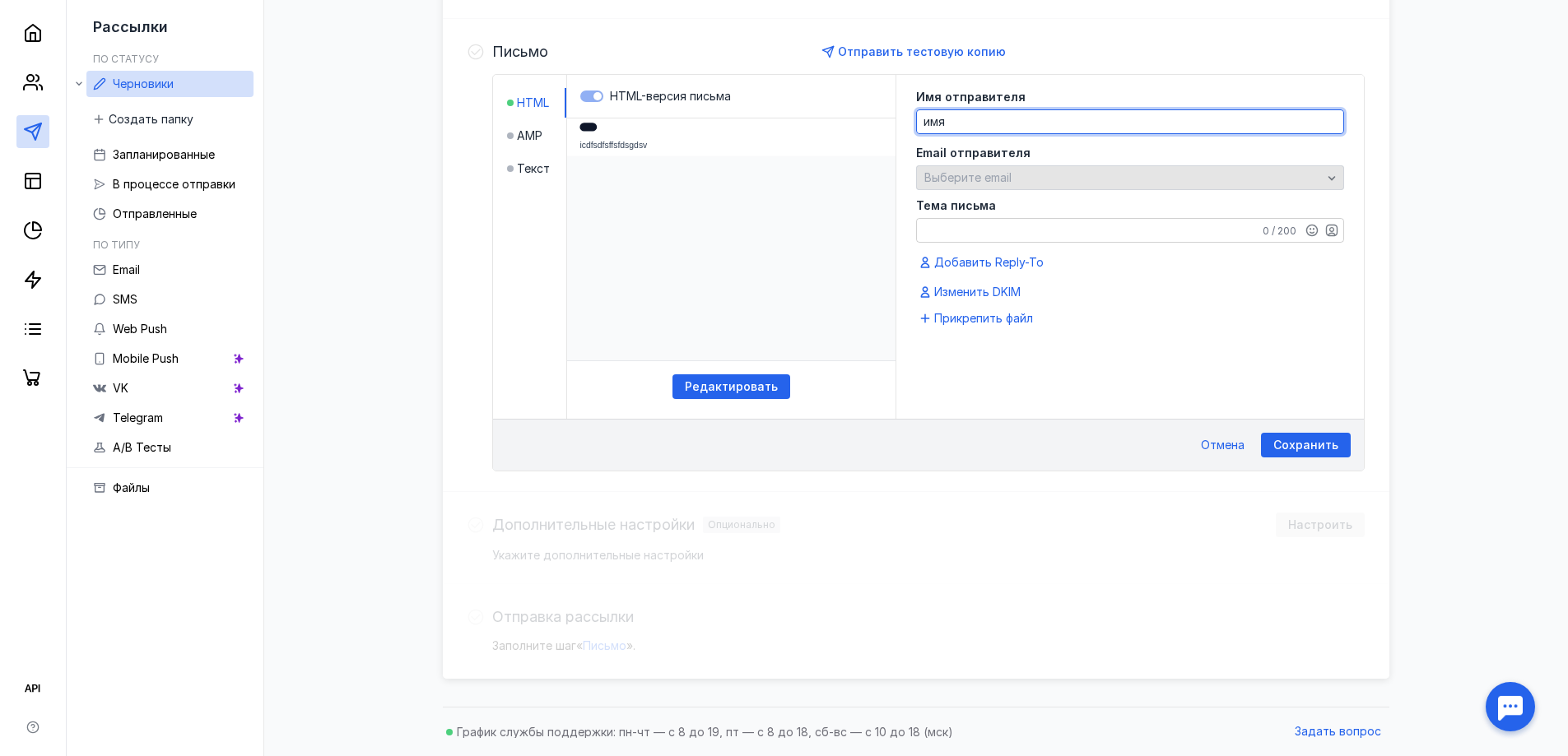
type textarea "имя"
click at [1007, 177] on span "Выберите email" at bounding box center [967, 177] width 87 height 14
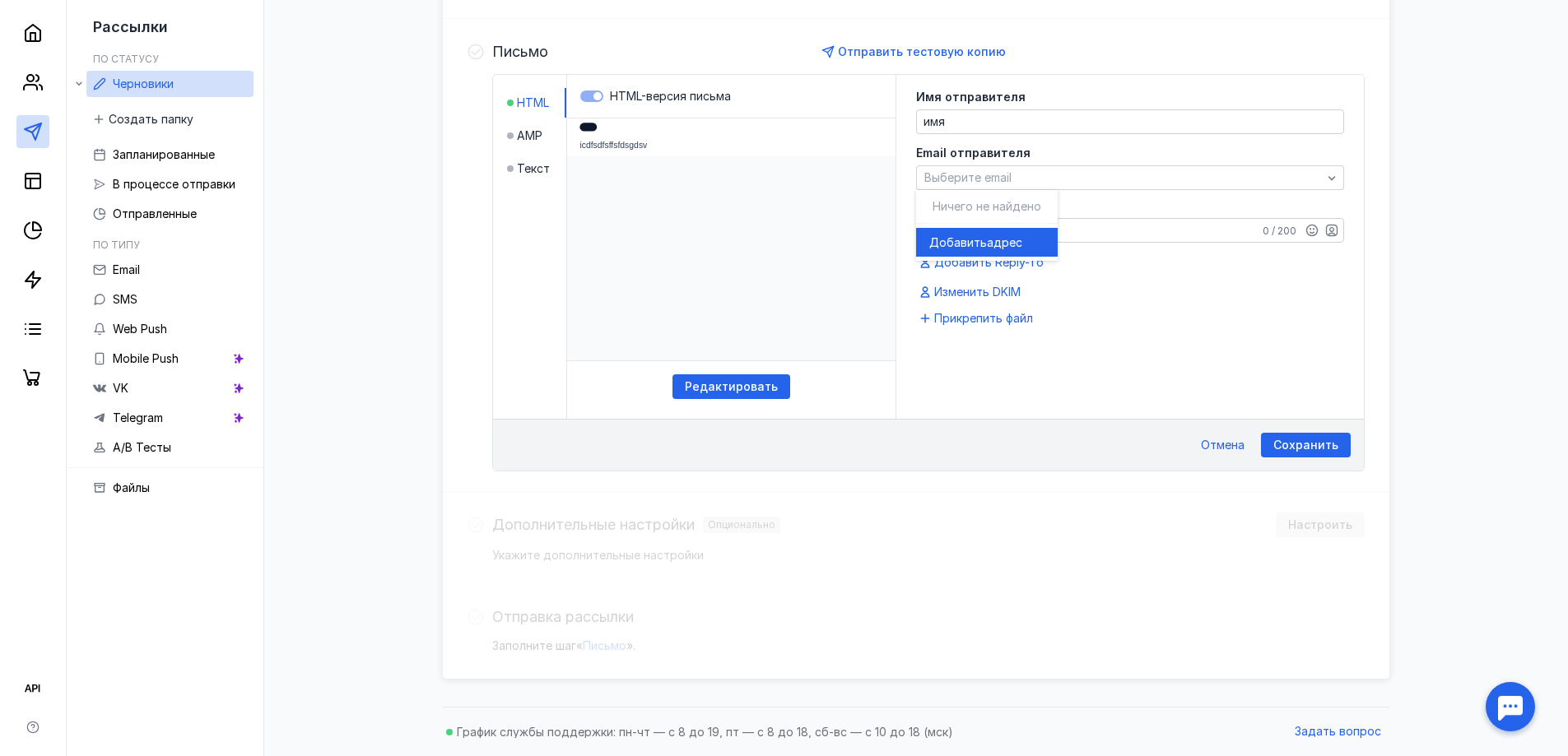
click at [1006, 244] on span "адрес" at bounding box center [1005, 243] width 36 height 17
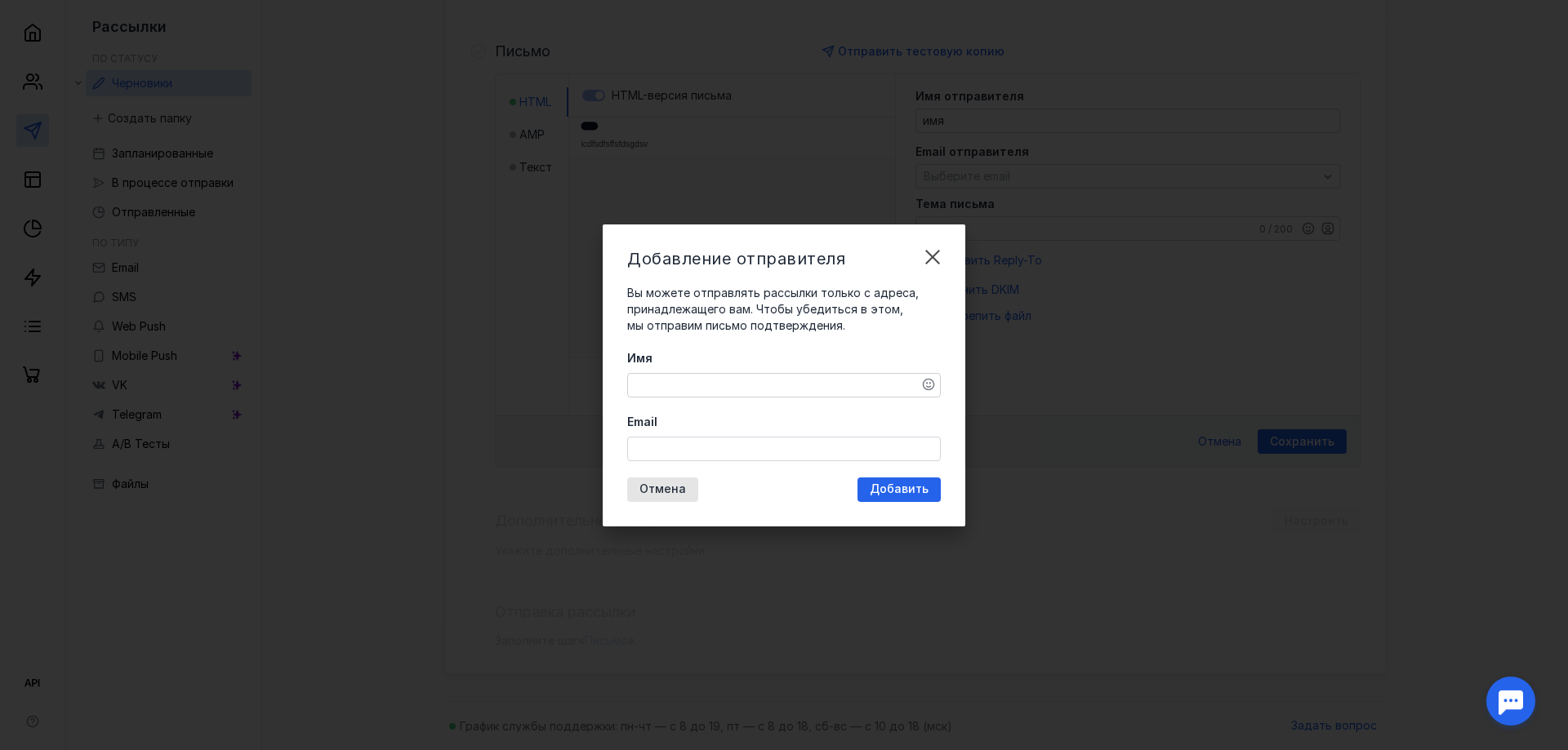
click at [814, 381] on textarea "Имя" at bounding box center [784, 385] width 312 height 23
type textarea "имя"
click at [684, 449] on input "Email" at bounding box center [784, 449] width 312 height 23
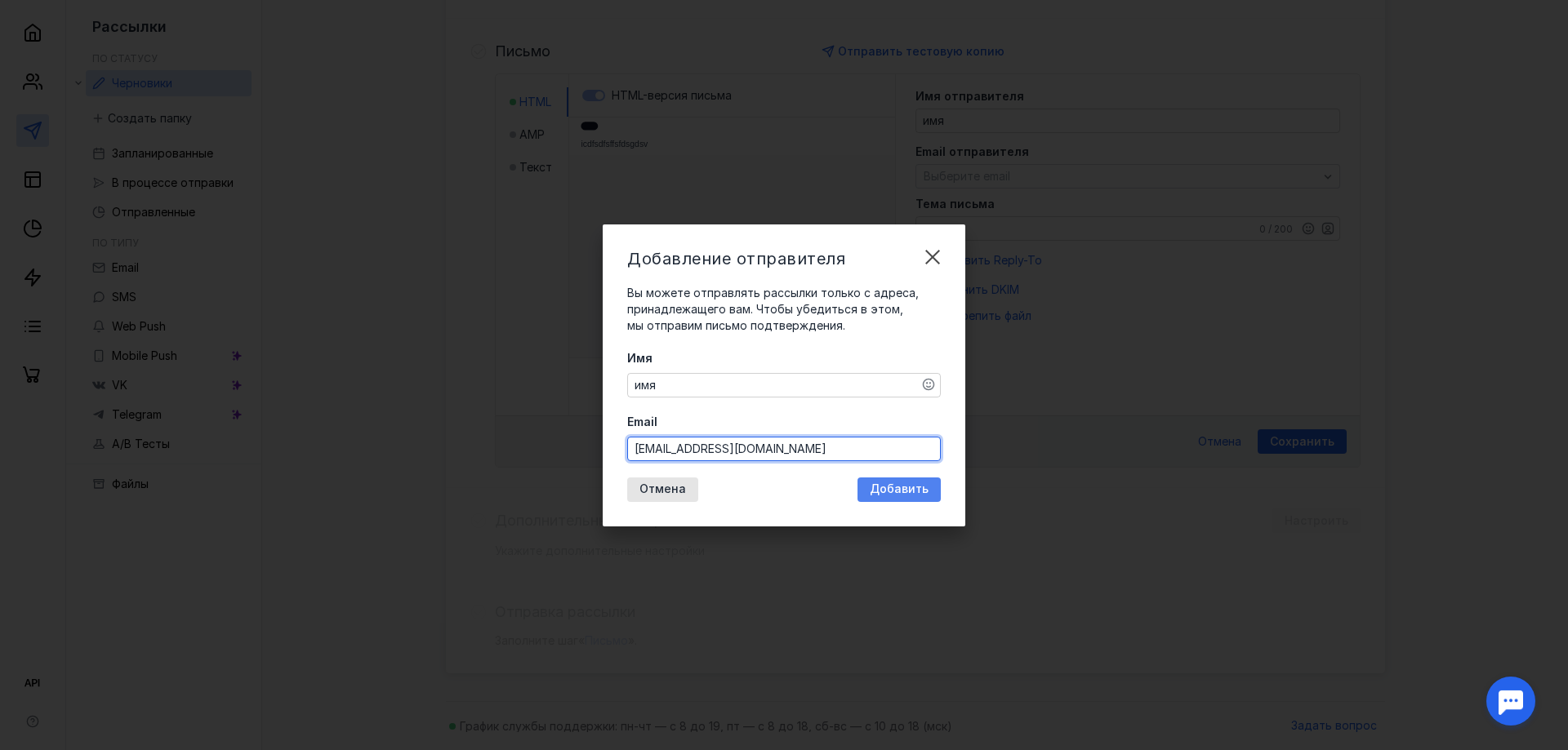
click at [878, 489] on div "Добавление отправителя Вы можете отправлять рассылки только с адреса, принадлеж…" at bounding box center [784, 375] width 362 height 302
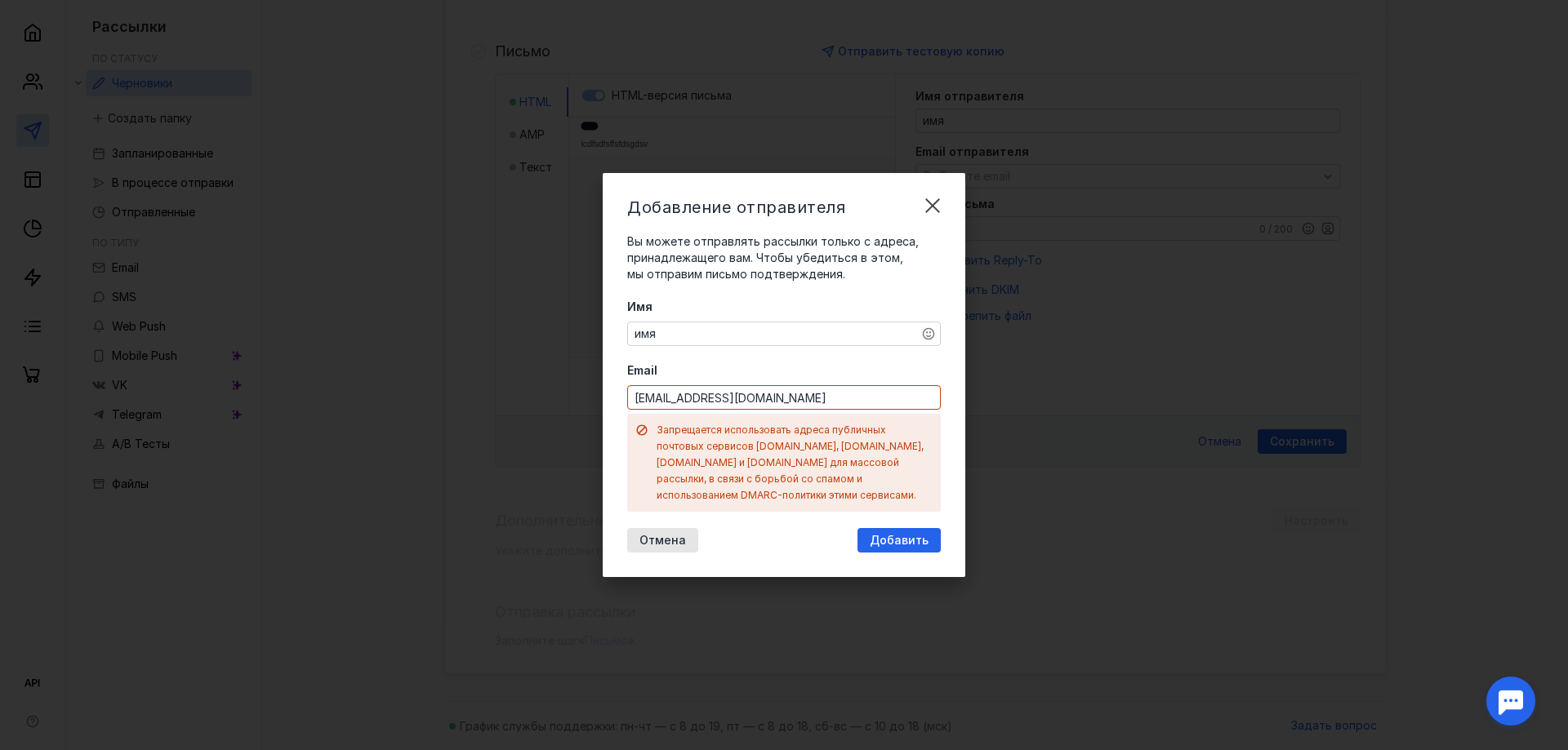
click at [794, 407] on input "[EMAIL_ADDRESS][DOMAIN_NAME]" at bounding box center [784, 398] width 312 height 23
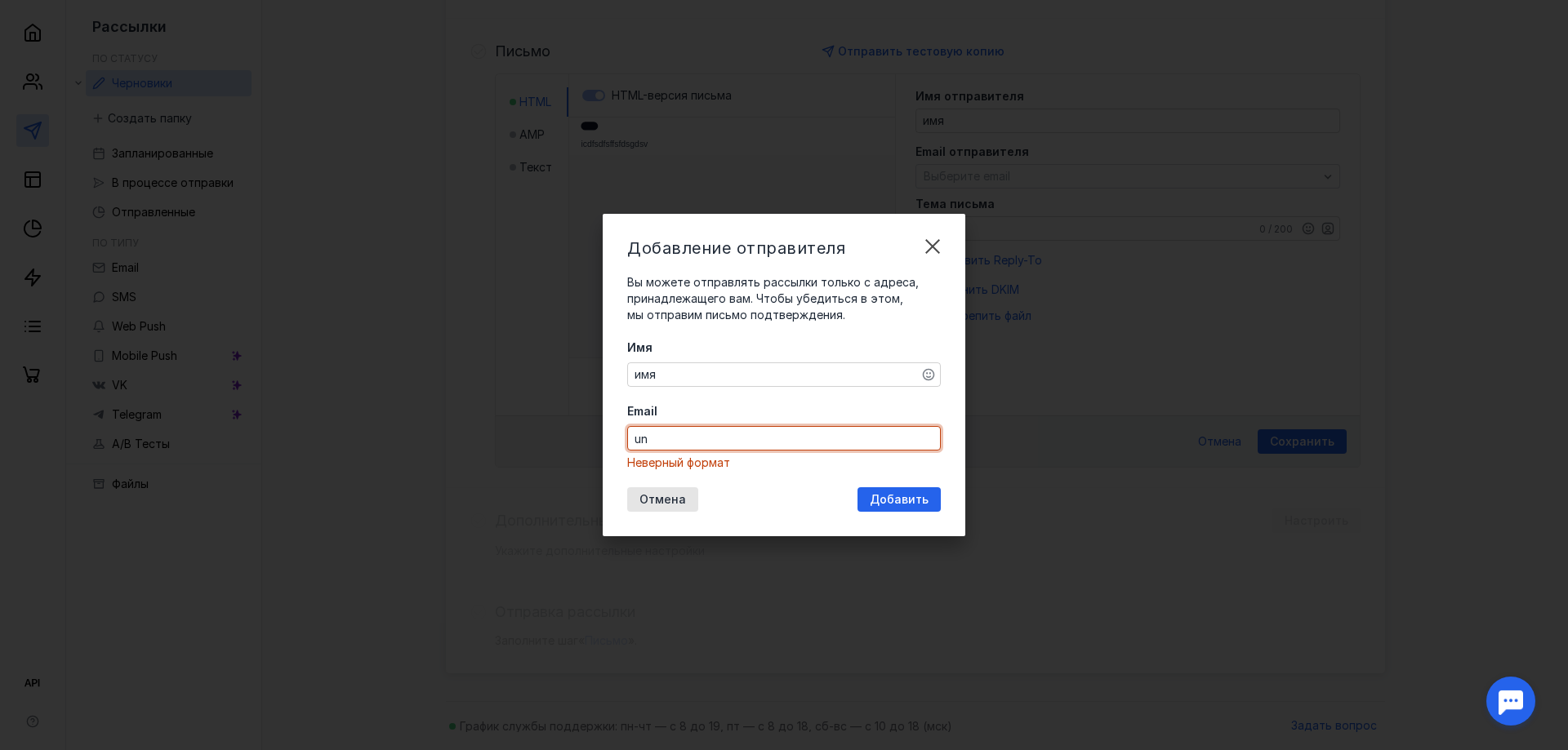
type input "u"
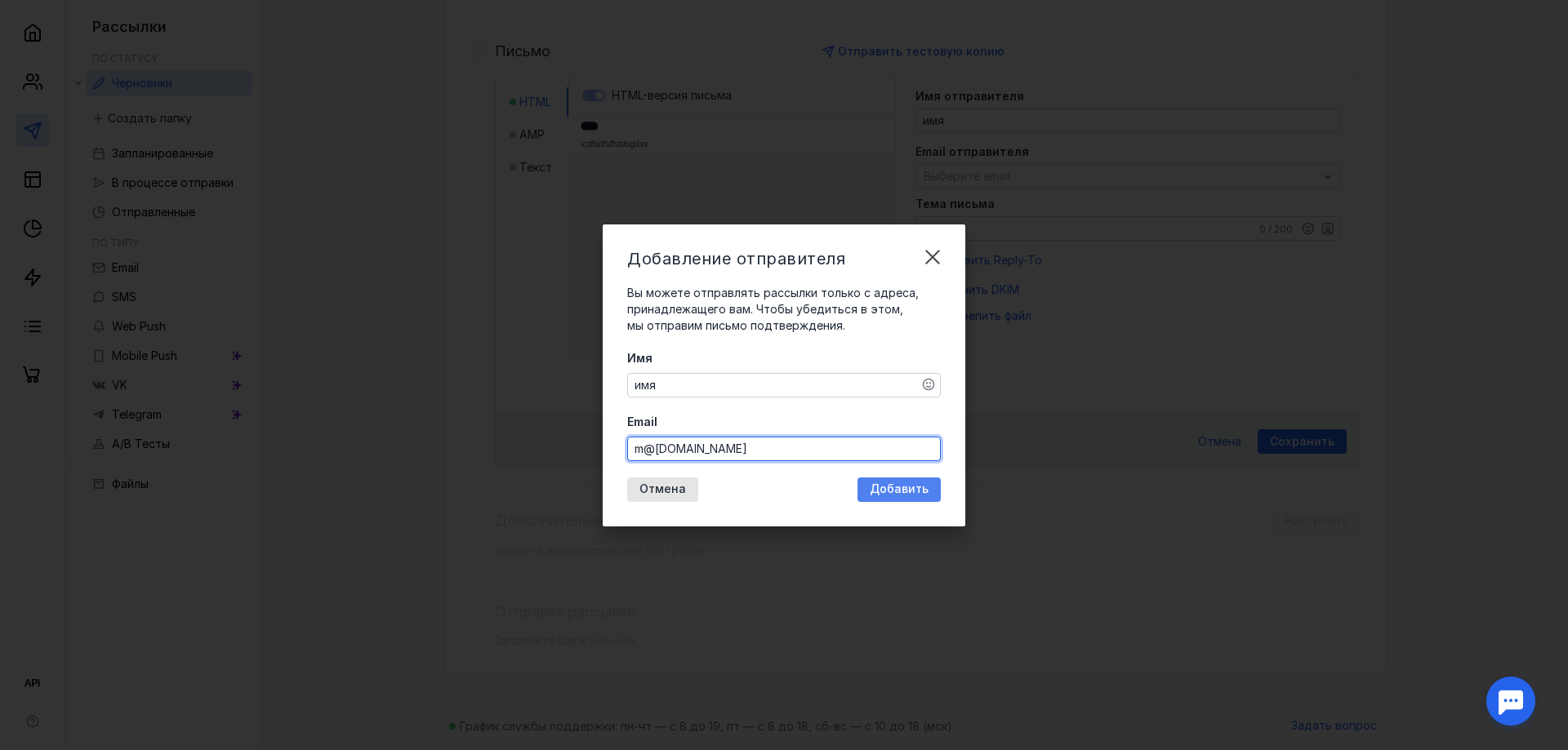
type input "m@[DOMAIN_NAME]"
click at [900, 488] on span "Добавить" at bounding box center [900, 489] width 59 height 14
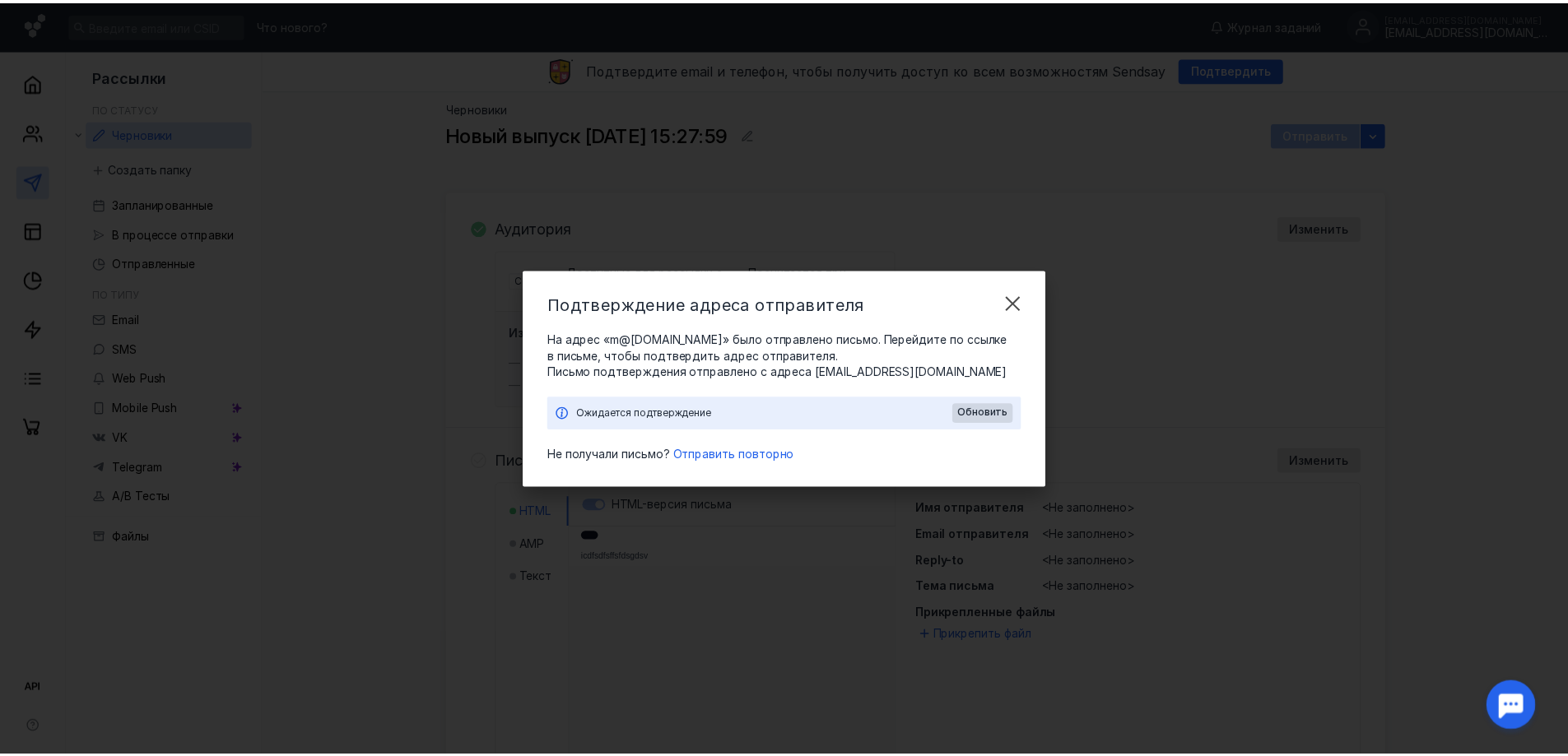
scroll to position [0, 0]
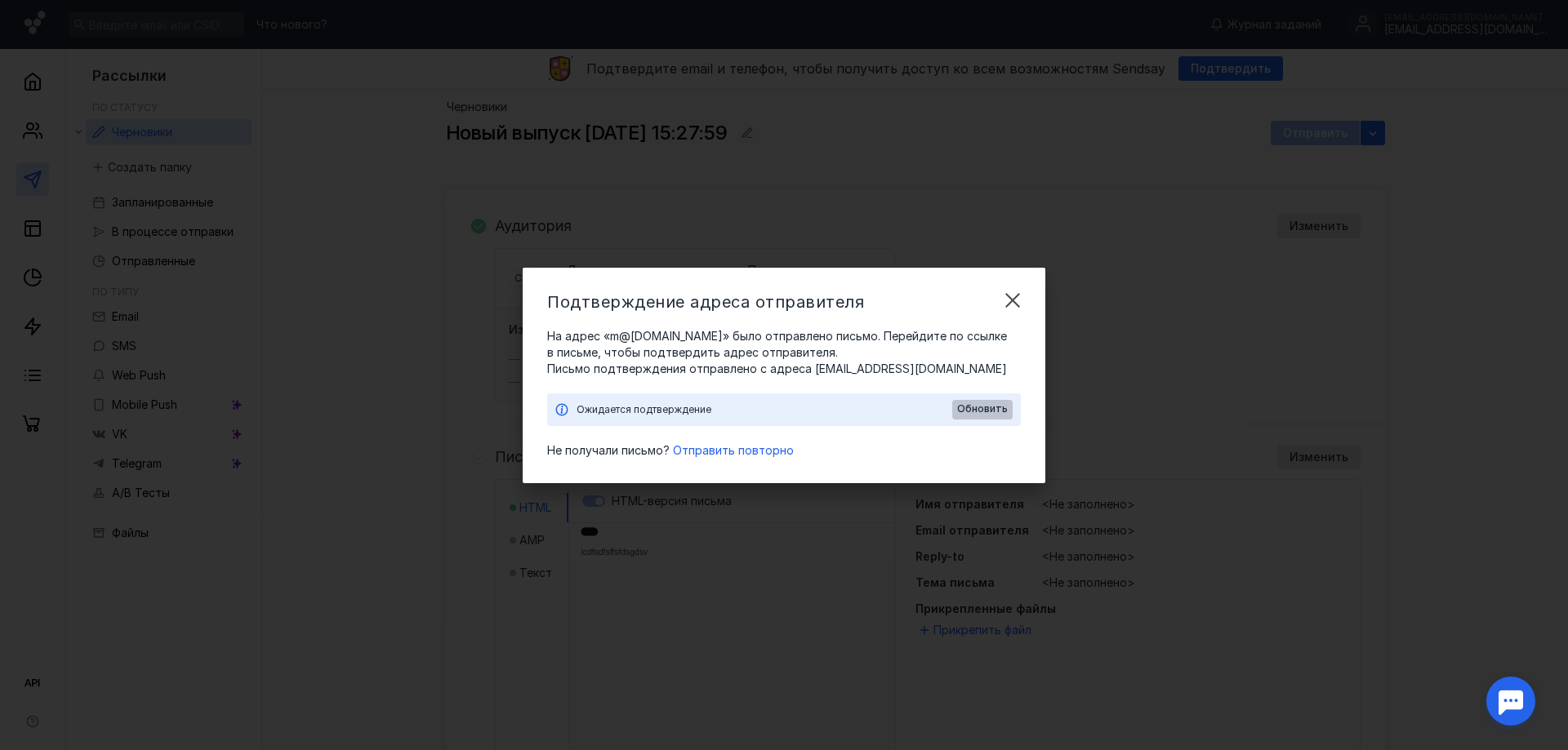
click at [990, 411] on span "Обновить" at bounding box center [983, 409] width 51 height 12
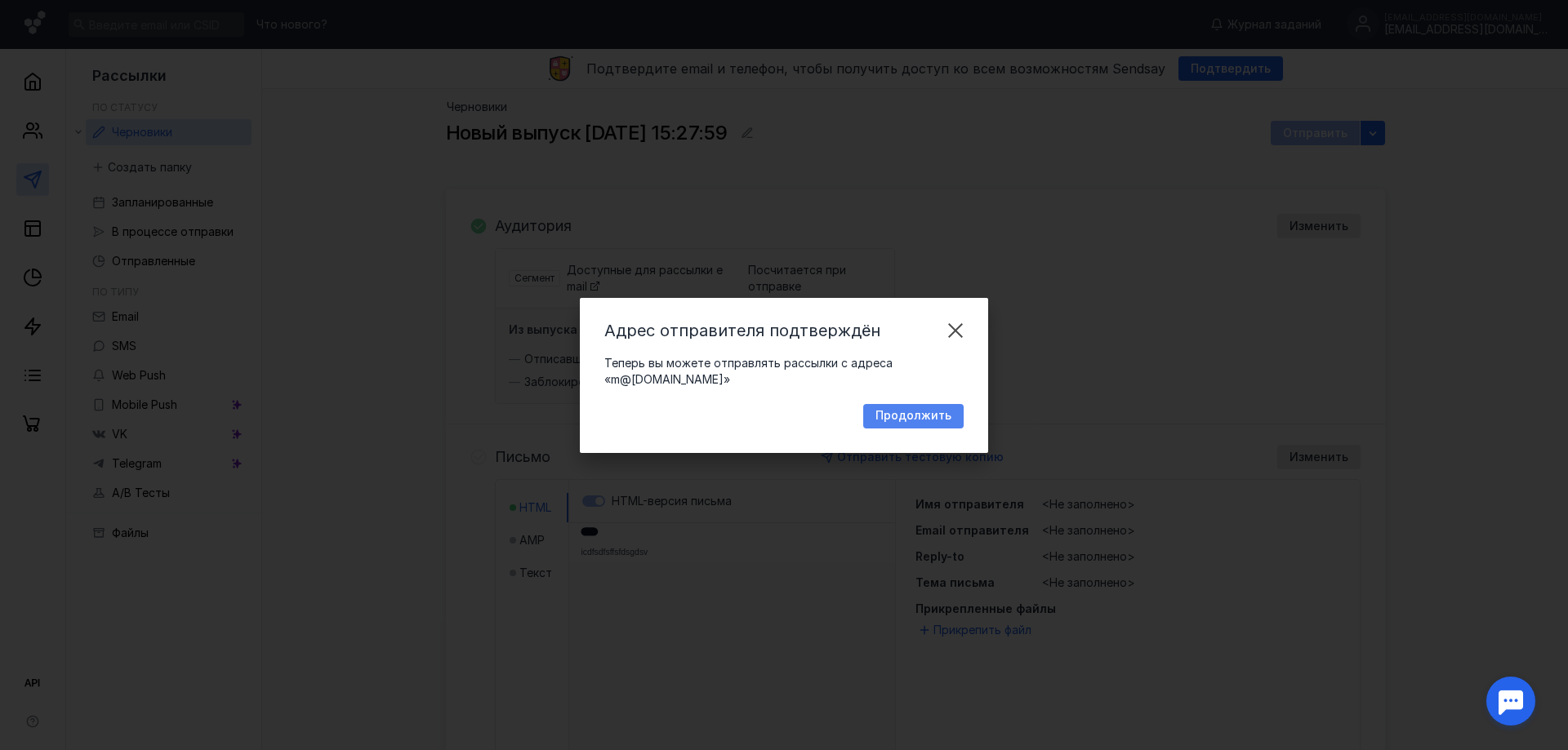
click at [915, 421] on span "Продолжить" at bounding box center [914, 416] width 76 height 14
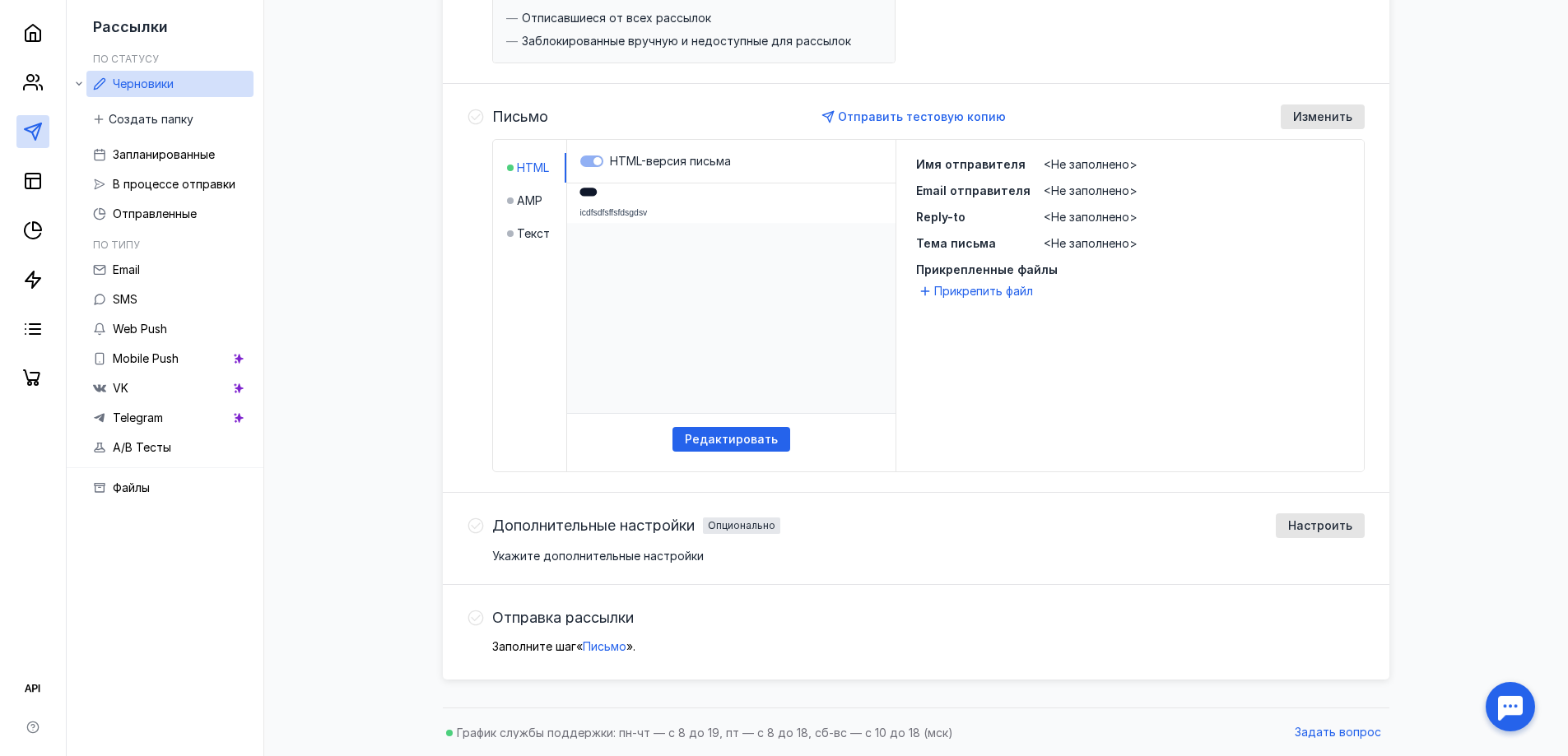
scroll to position [344, 0]
click at [1300, 113] on span "Изменить" at bounding box center [1323, 116] width 60 height 14
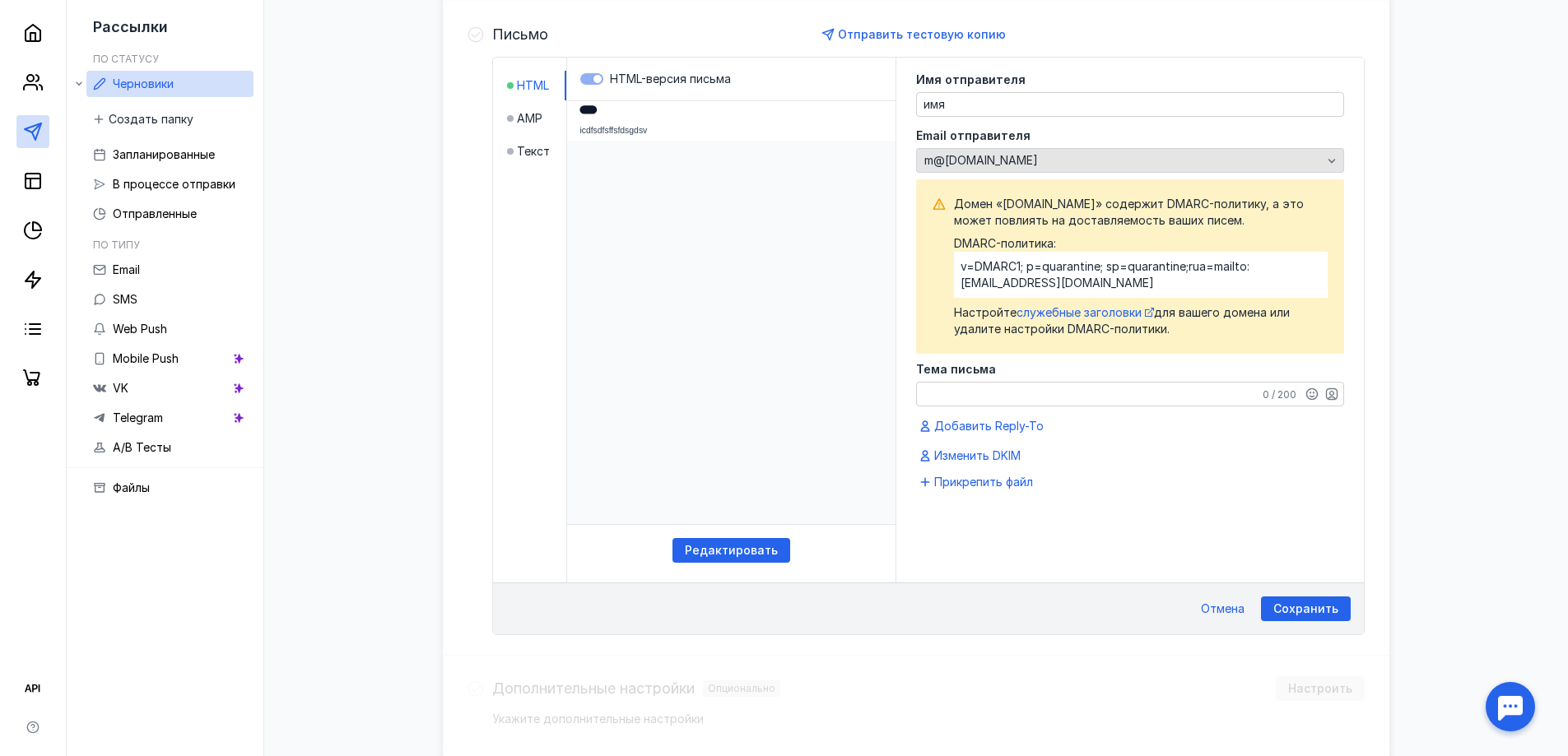
scroll to position [427, 0]
click at [1071, 377] on div "Тема письма 0 / 200" at bounding box center [1130, 384] width 428 height 43
click at [1074, 391] on textarea "Тема письма" at bounding box center [1130, 393] width 427 height 23
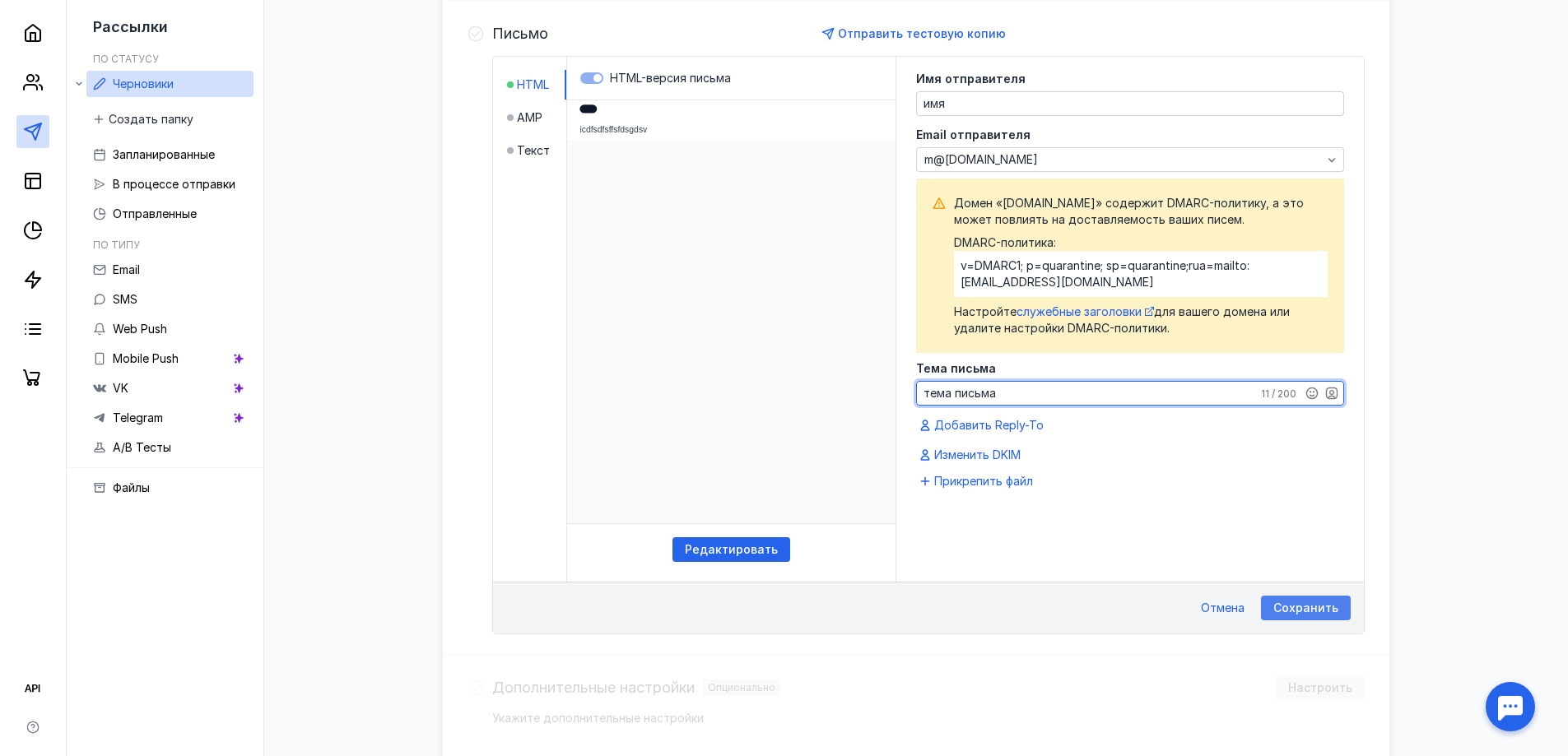
type textarea "тема письма"
click at [1328, 606] on span "Сохранить" at bounding box center [1306, 609] width 65 height 14
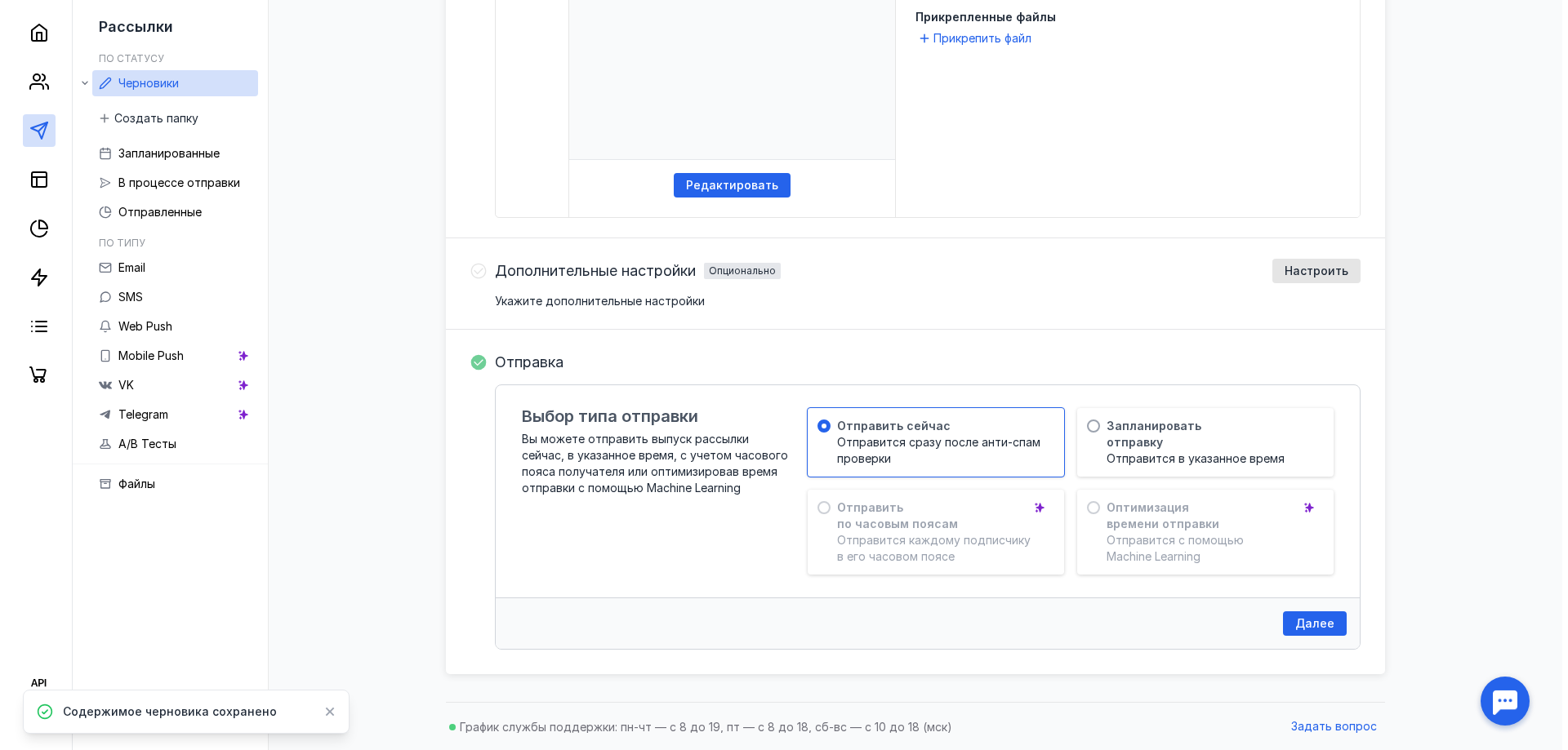
scroll to position [593, 0]
click at [1187, 434] on div "Запланировать отправку" at bounding box center [1206, 434] width 210 height 33
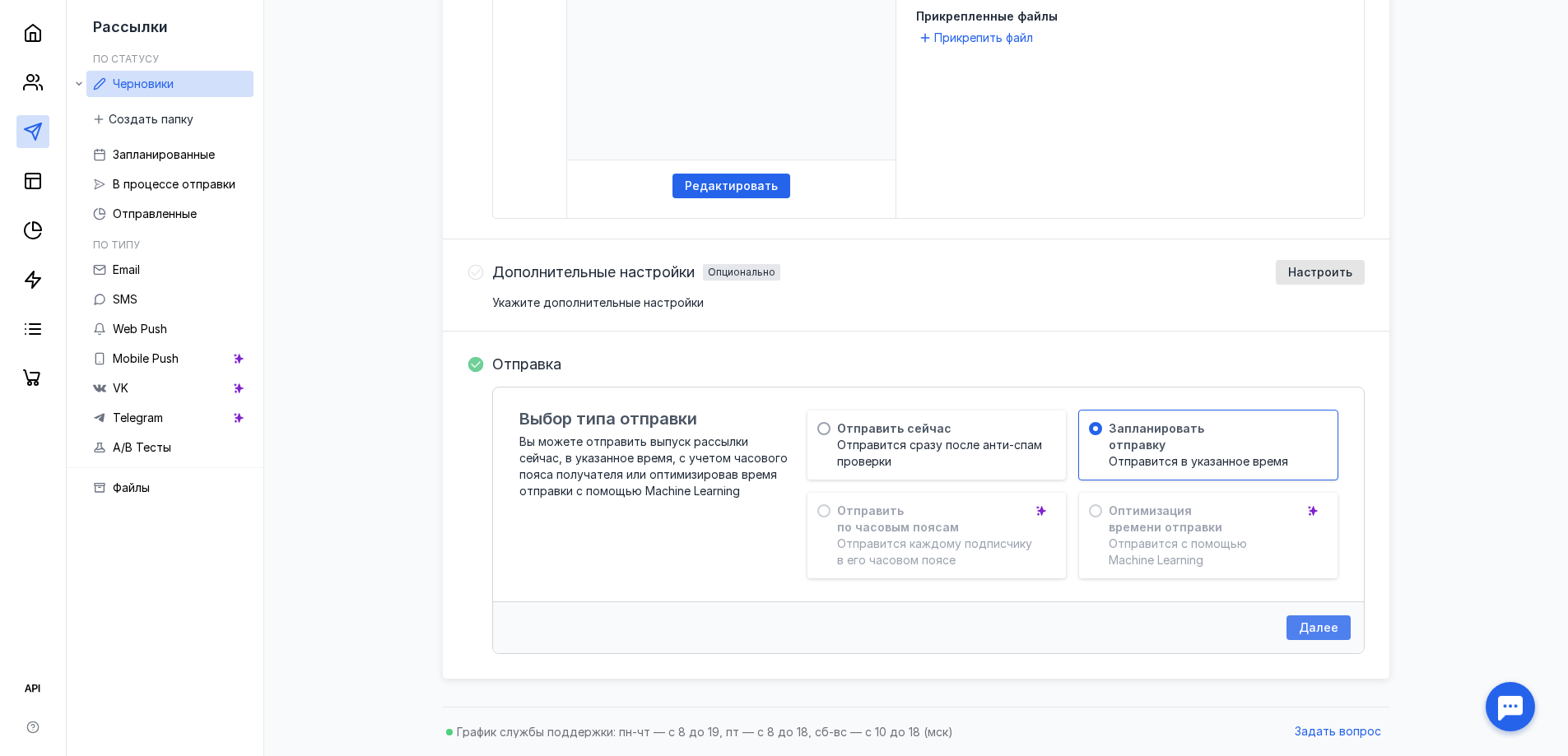
click at [1320, 632] on span "Далее" at bounding box center [1319, 628] width 40 height 14
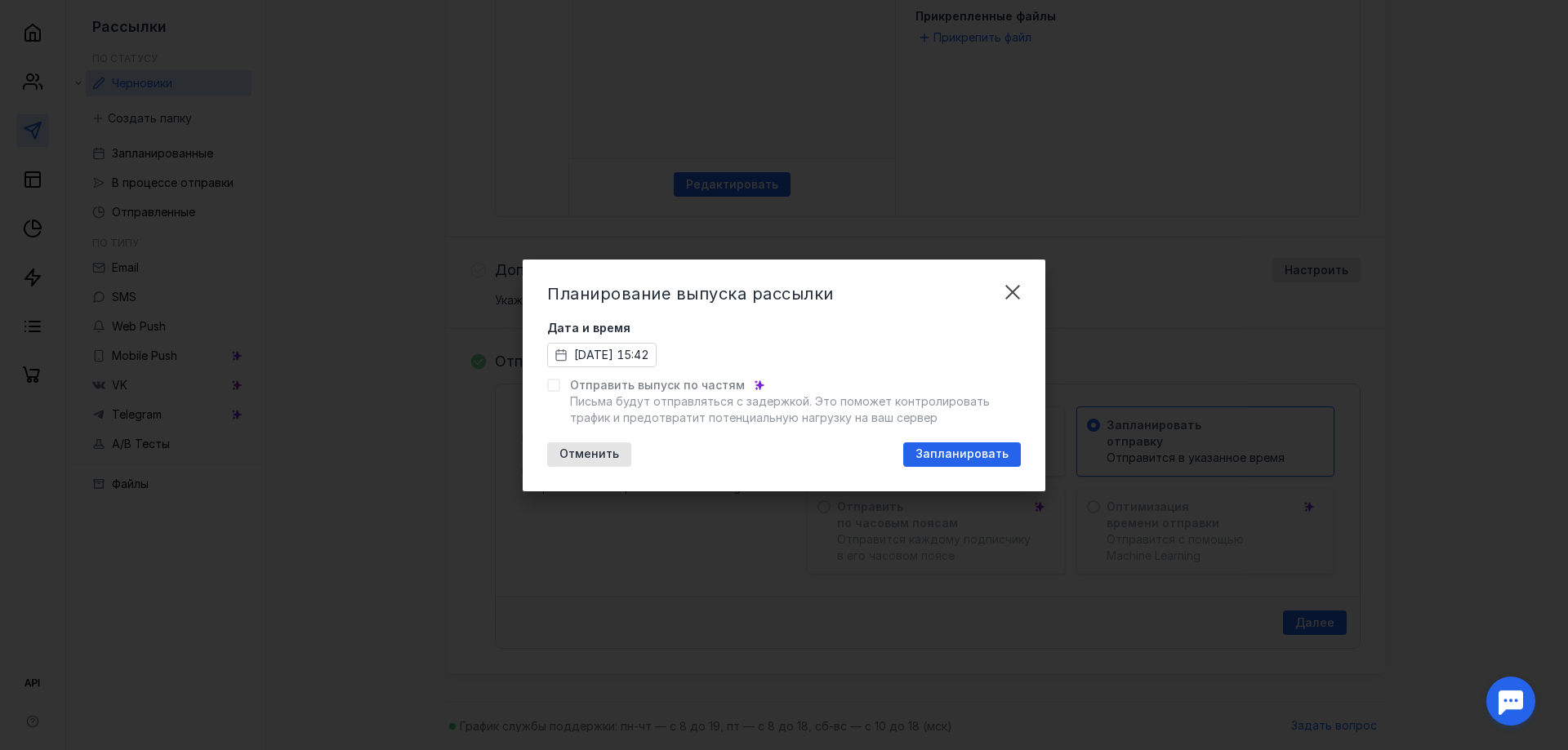
click at [560, 380] on div at bounding box center [554, 385] width 13 height 13
click at [960, 453] on span "Запланировать" at bounding box center [962, 454] width 93 height 14
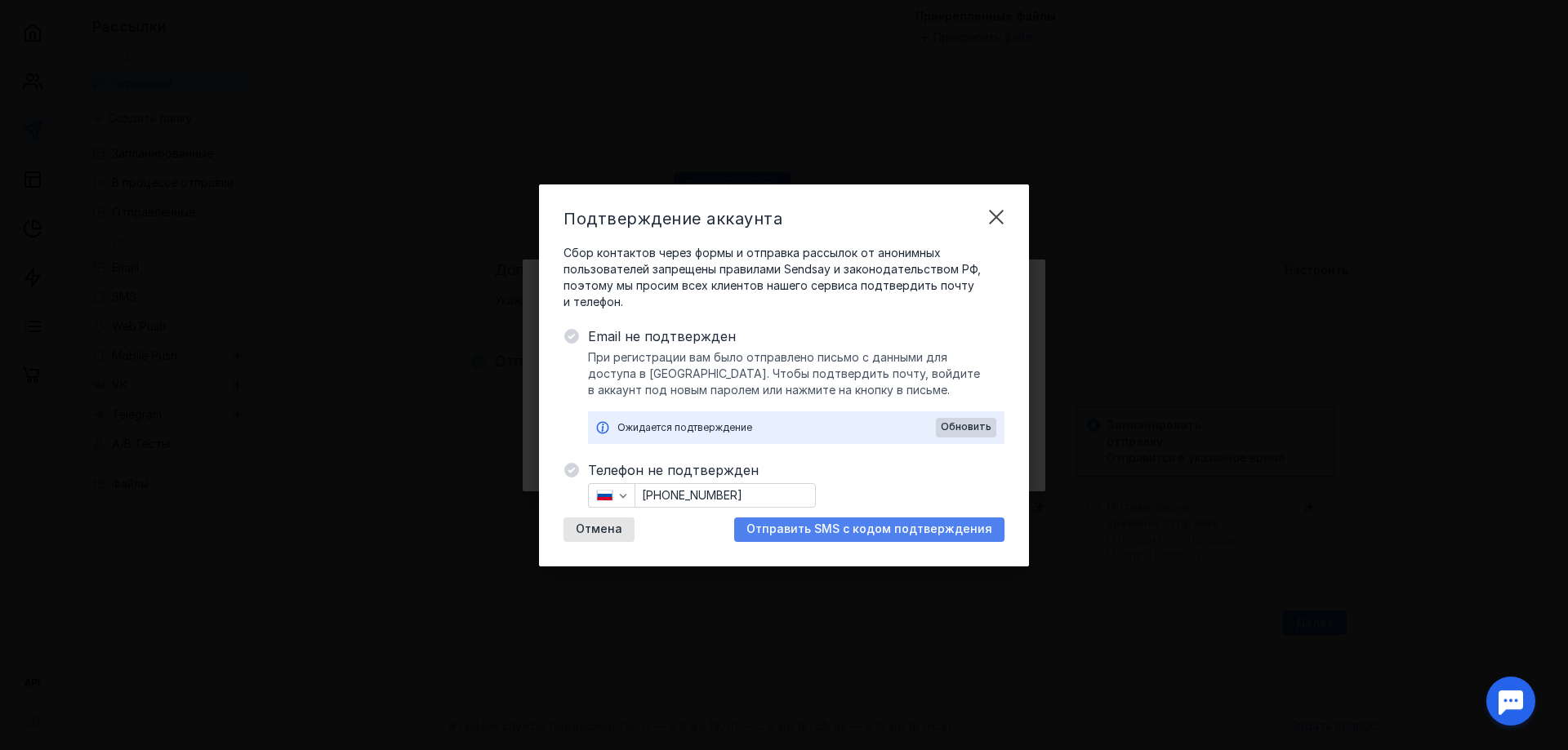
click at [866, 527] on span "Отправить SMS с кодом подтверждения" at bounding box center [869, 529] width 246 height 14
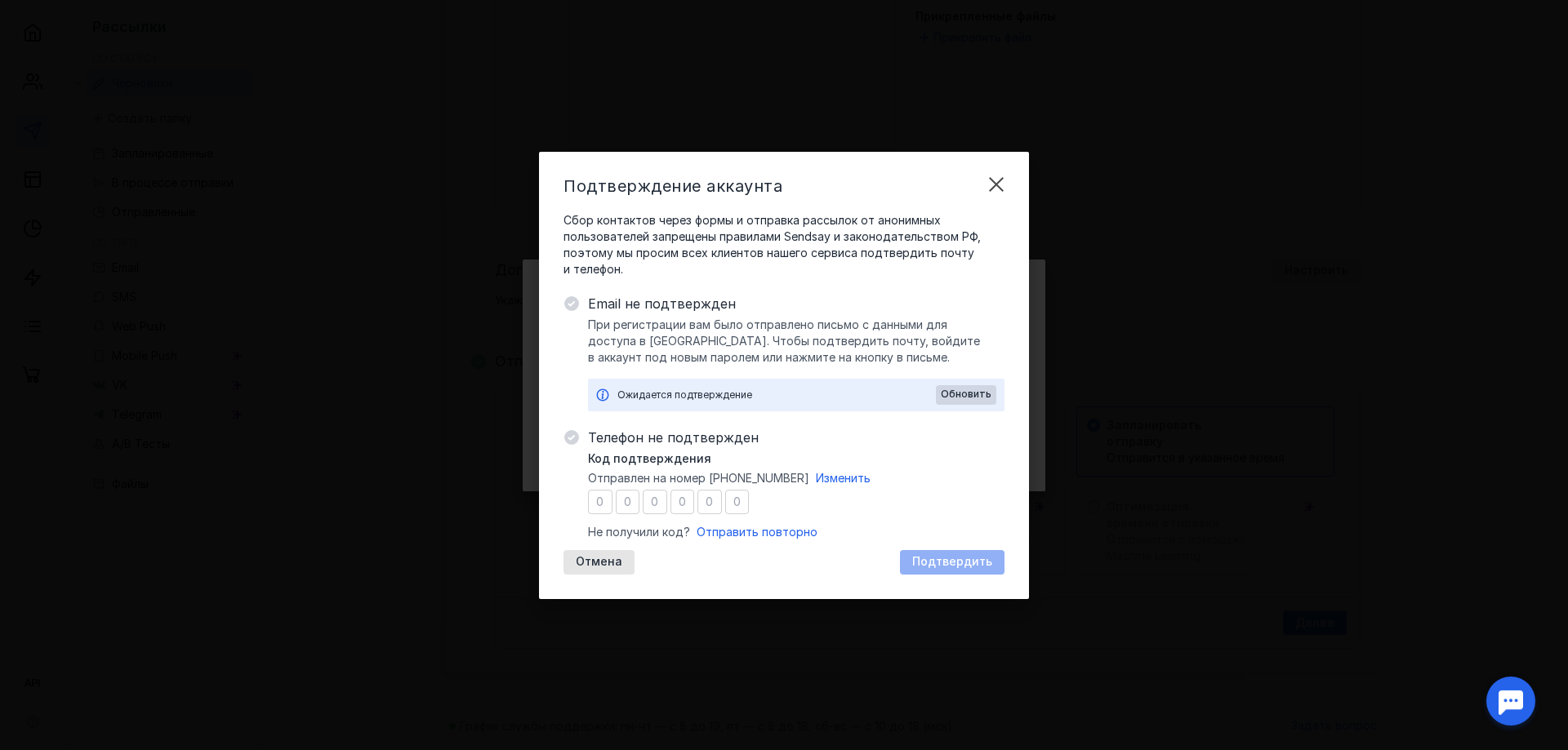
type input "1"
type input "8"
type input "4"
type input "5"
type input "9"
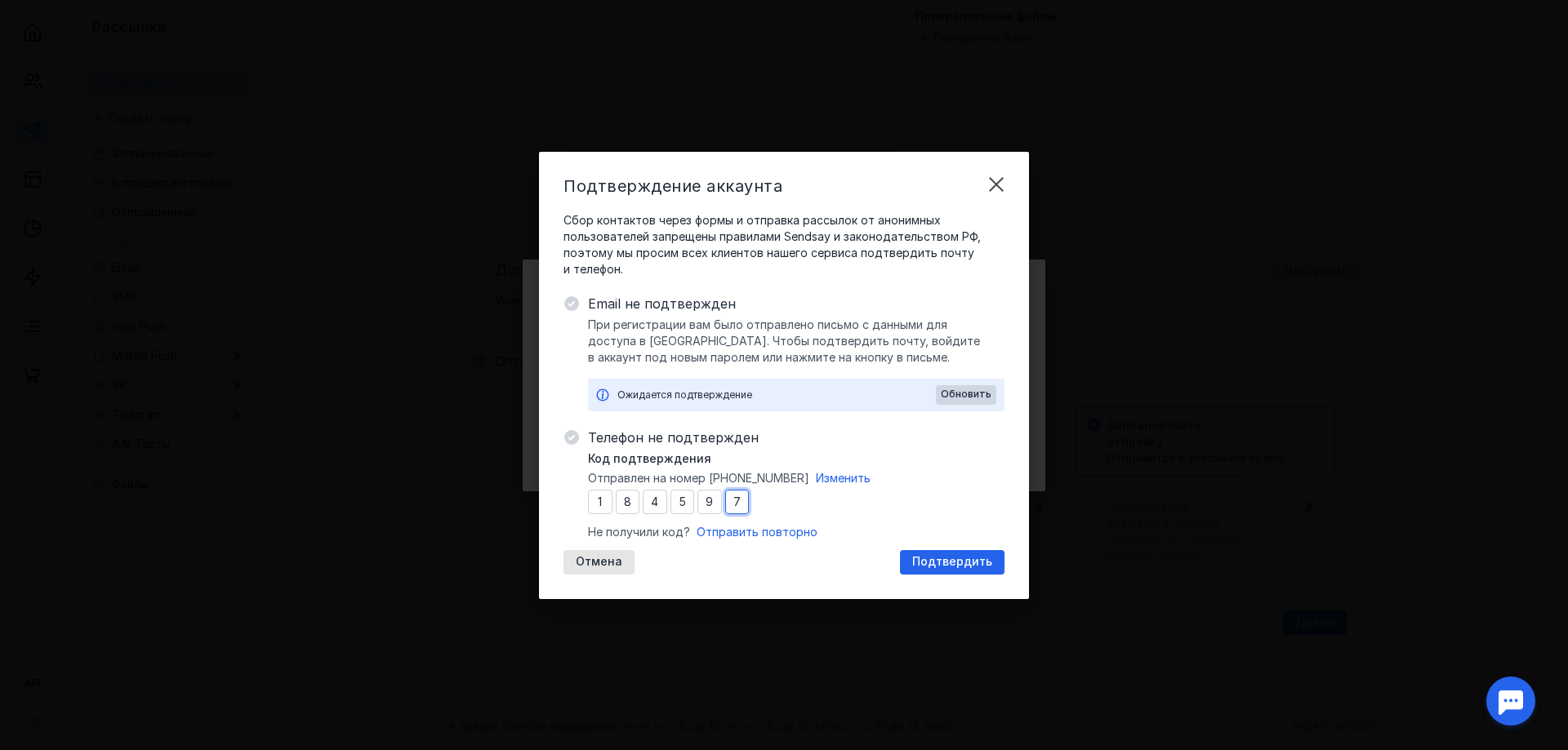
type input "7"
click at [938, 566] on span "Подтвердить" at bounding box center [952, 562] width 80 height 14
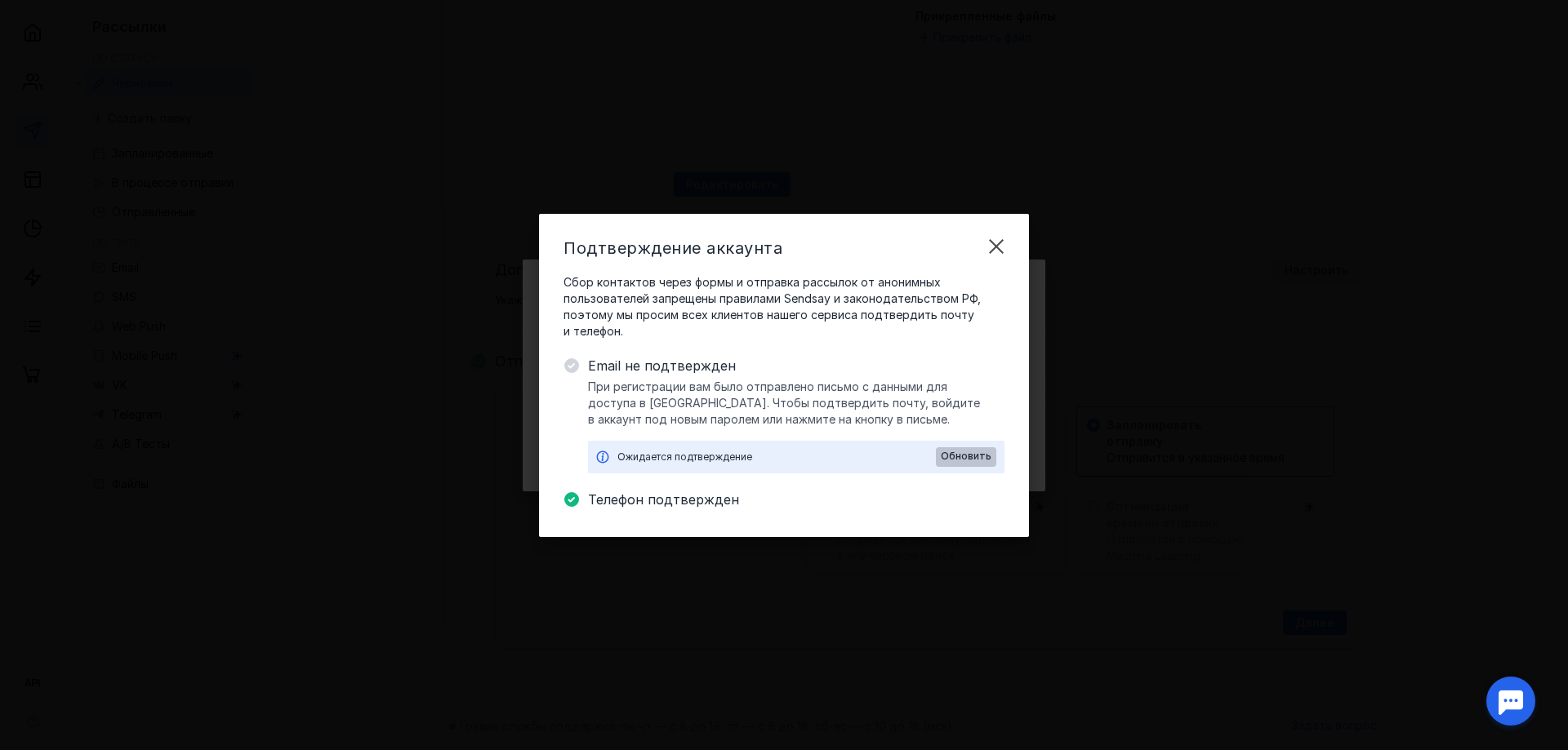
click at [963, 461] on span "Обновить" at bounding box center [966, 457] width 51 height 12
click at [616, 365] on span "Email не подтвержден" at bounding box center [796, 366] width 417 height 20
click at [967, 452] on span "Обновить" at bounding box center [966, 457] width 51 height 12
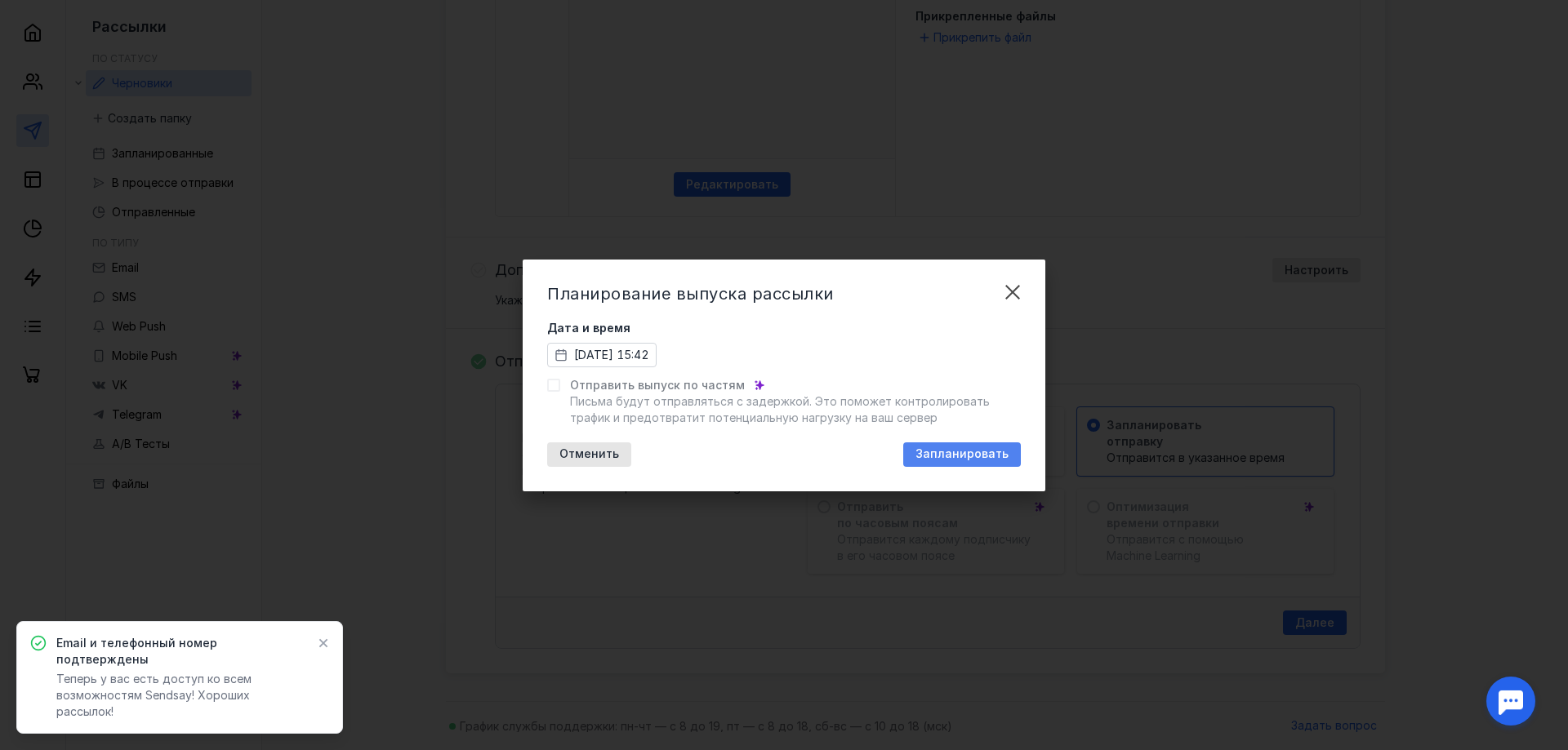
click at [990, 455] on span "Запланировать" at bounding box center [962, 454] width 93 height 14
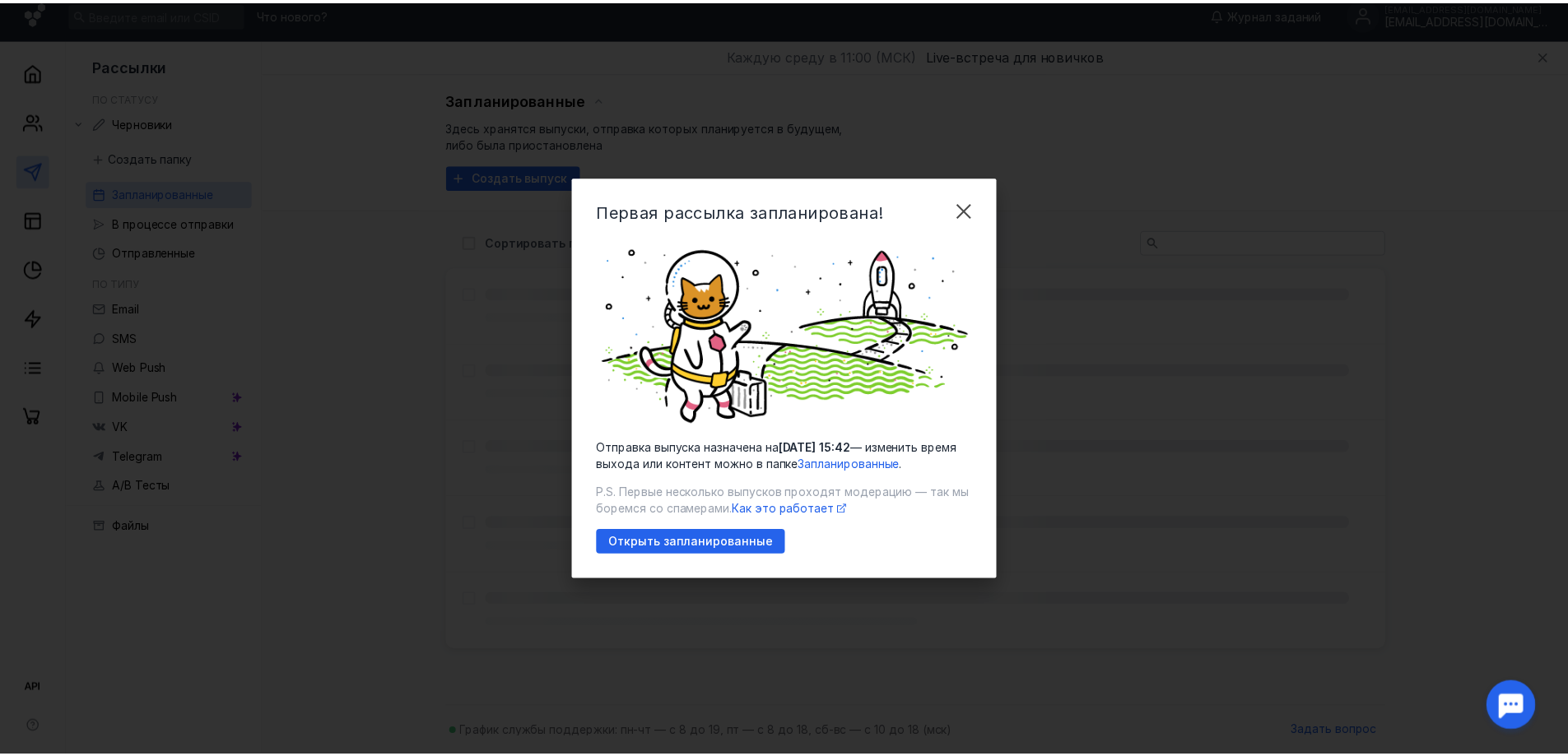
scroll to position [11, 0]
